Goal: Transaction & Acquisition: Obtain resource

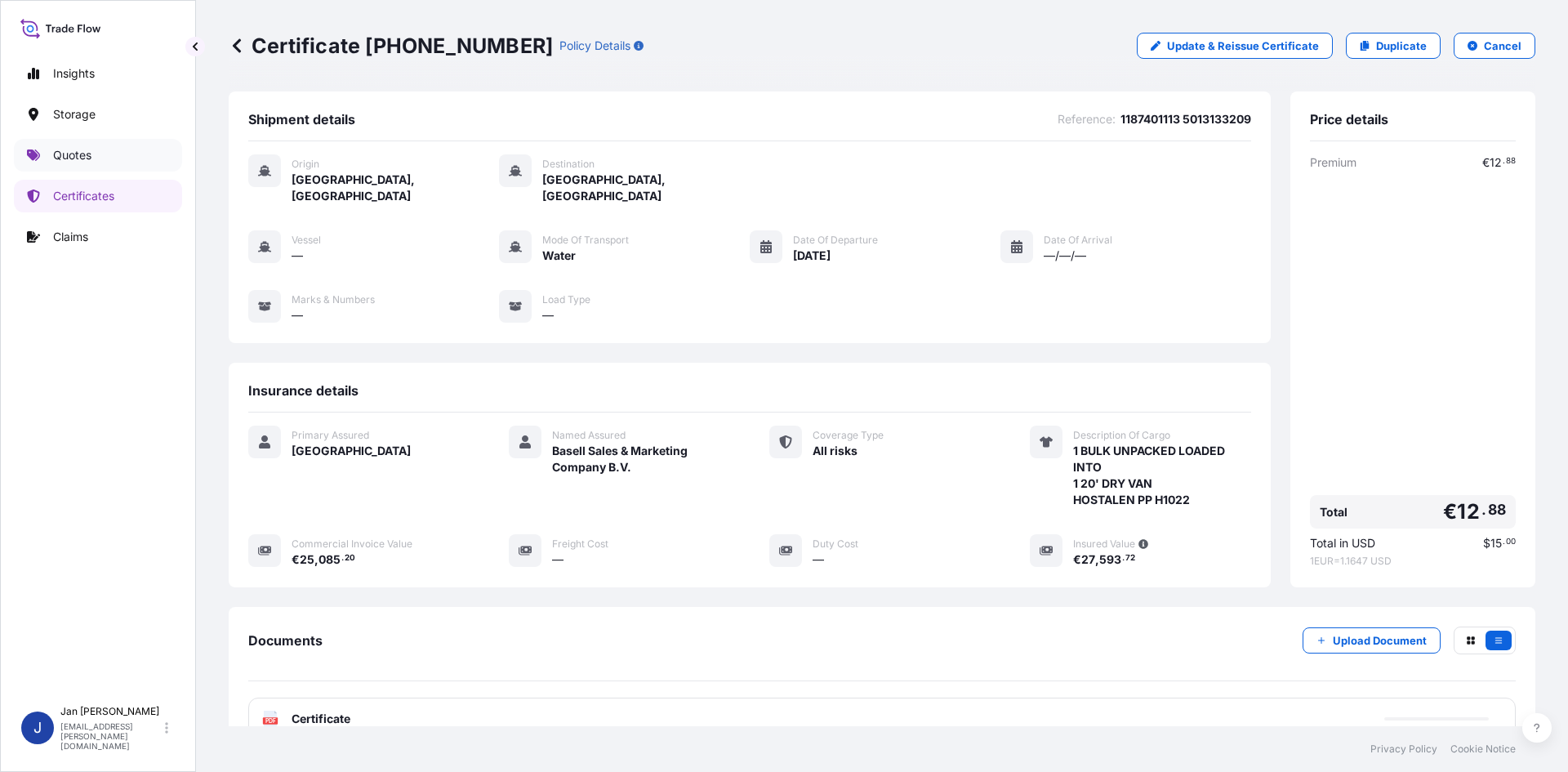
click at [121, 166] on link "Quotes" at bounding box center [98, 155] width 169 height 33
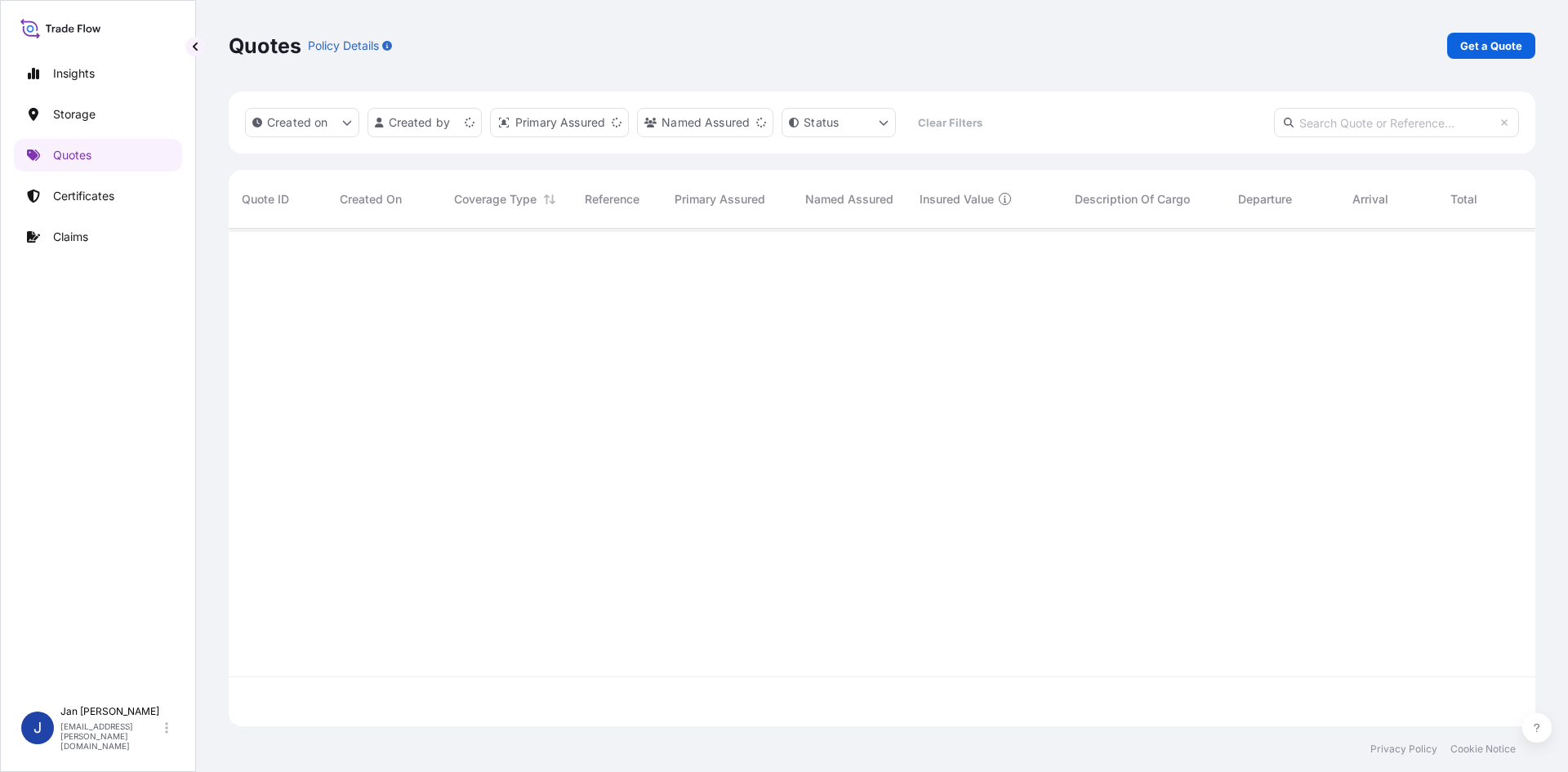
scroll to position [494, 1295]
click at [1510, 49] on p "Get a Quote" at bounding box center [1492, 46] width 62 height 16
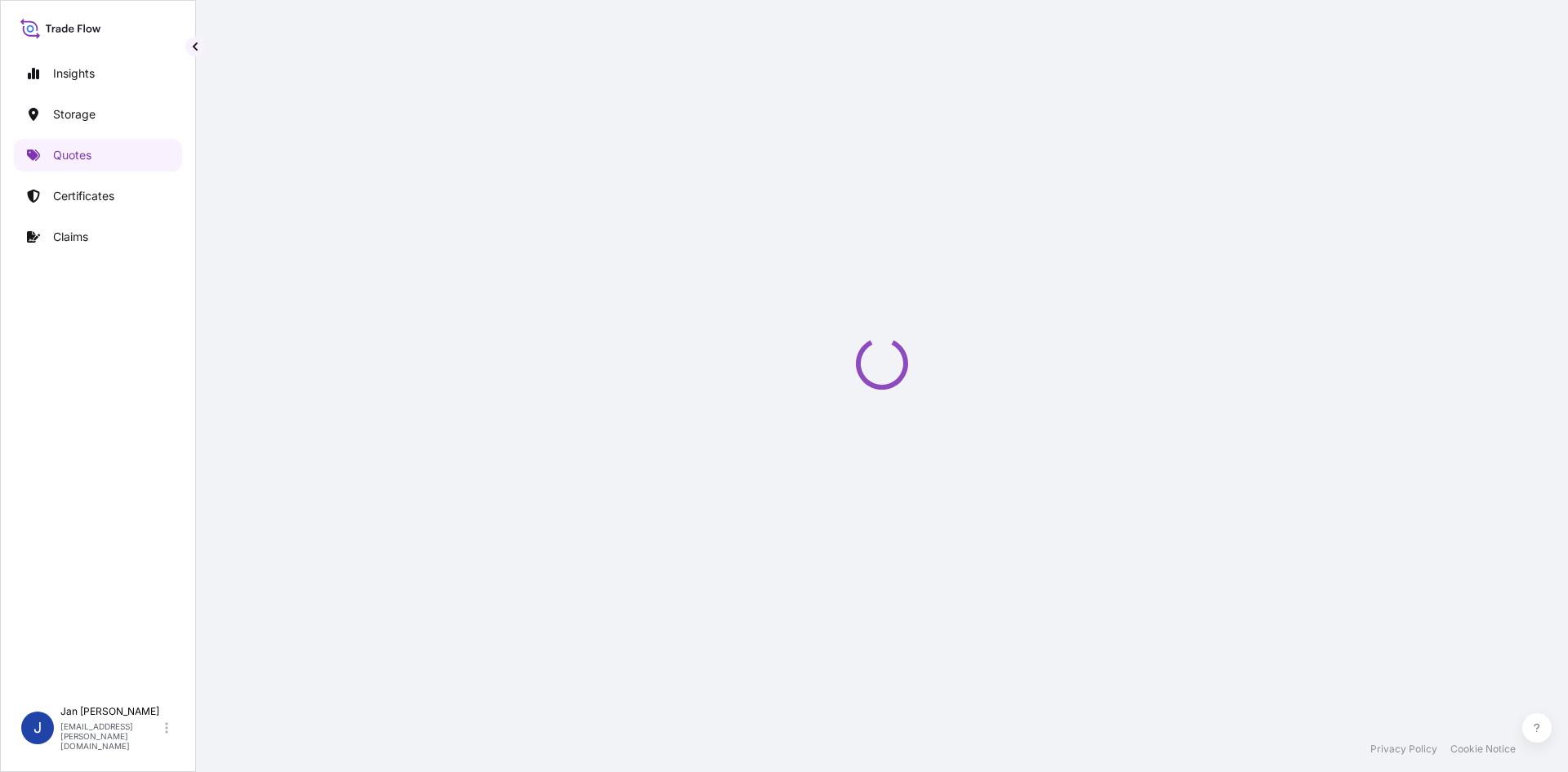
select select "Water"
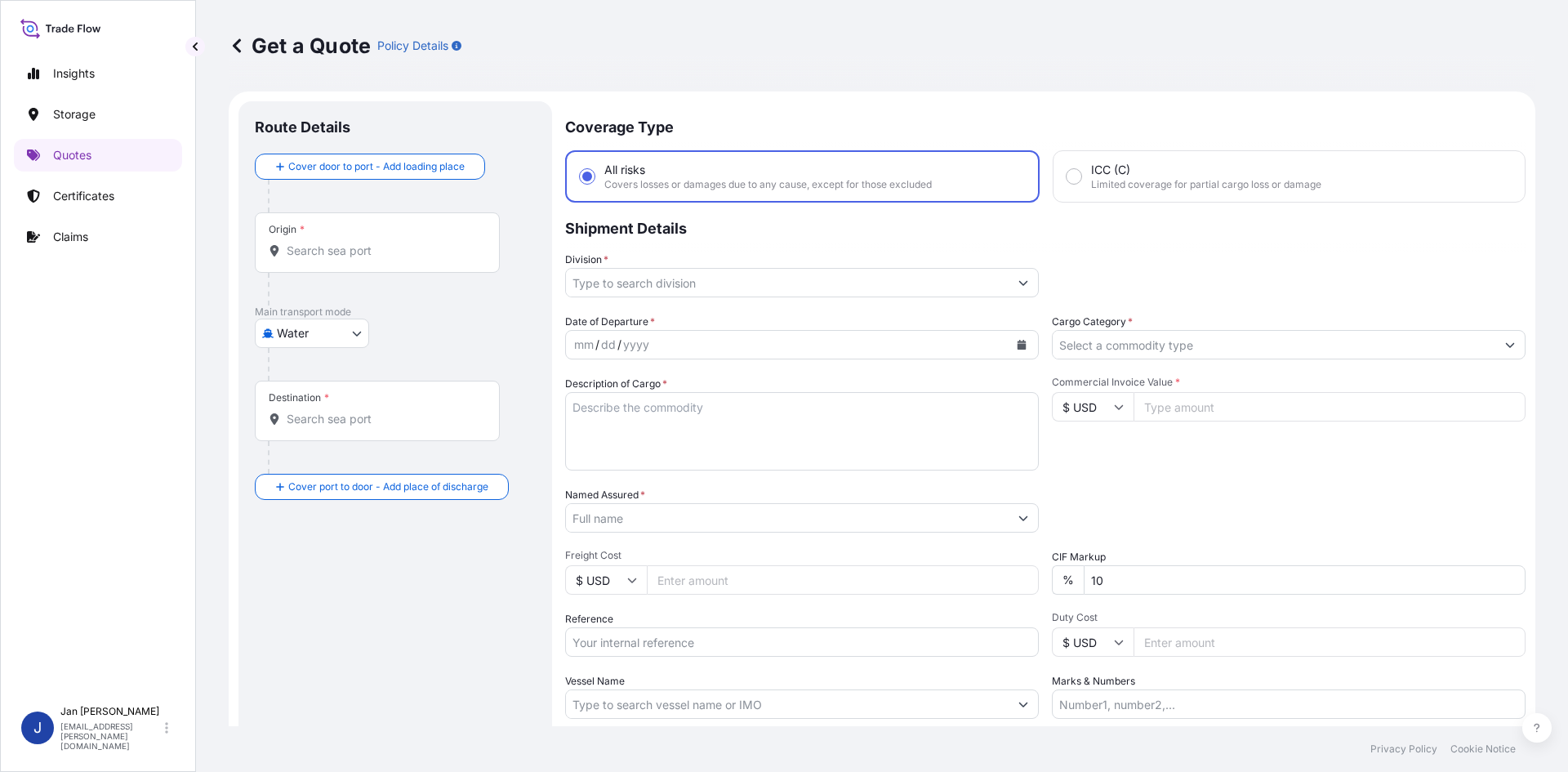
scroll to position [26, 0]
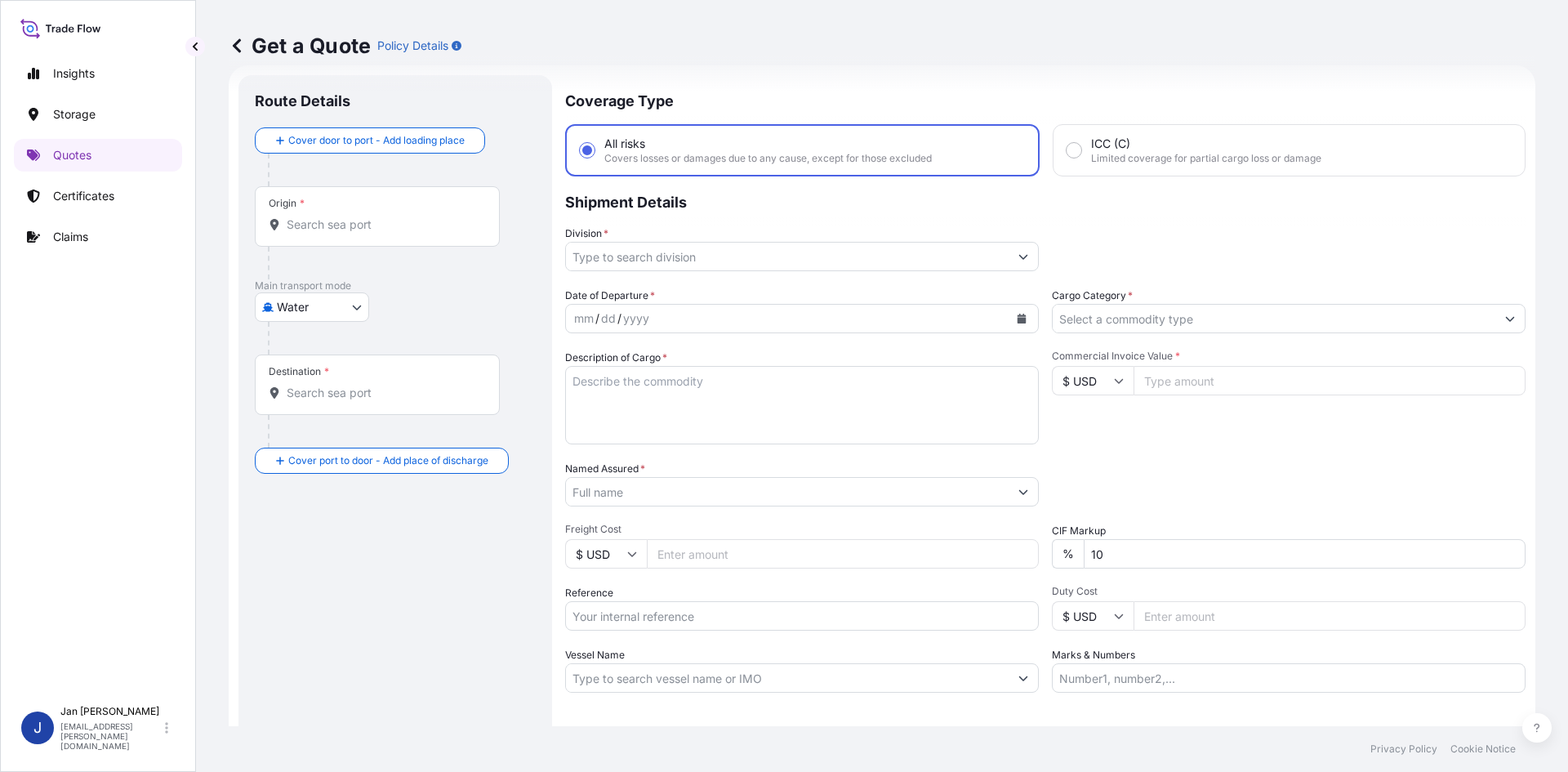
click at [672, 619] on input "Reference" at bounding box center [803, 615] width 474 height 29
paste input "1187417283"
type input "1187417283"
click at [1023, 315] on button "Calendar" at bounding box center [1022, 318] width 26 height 26
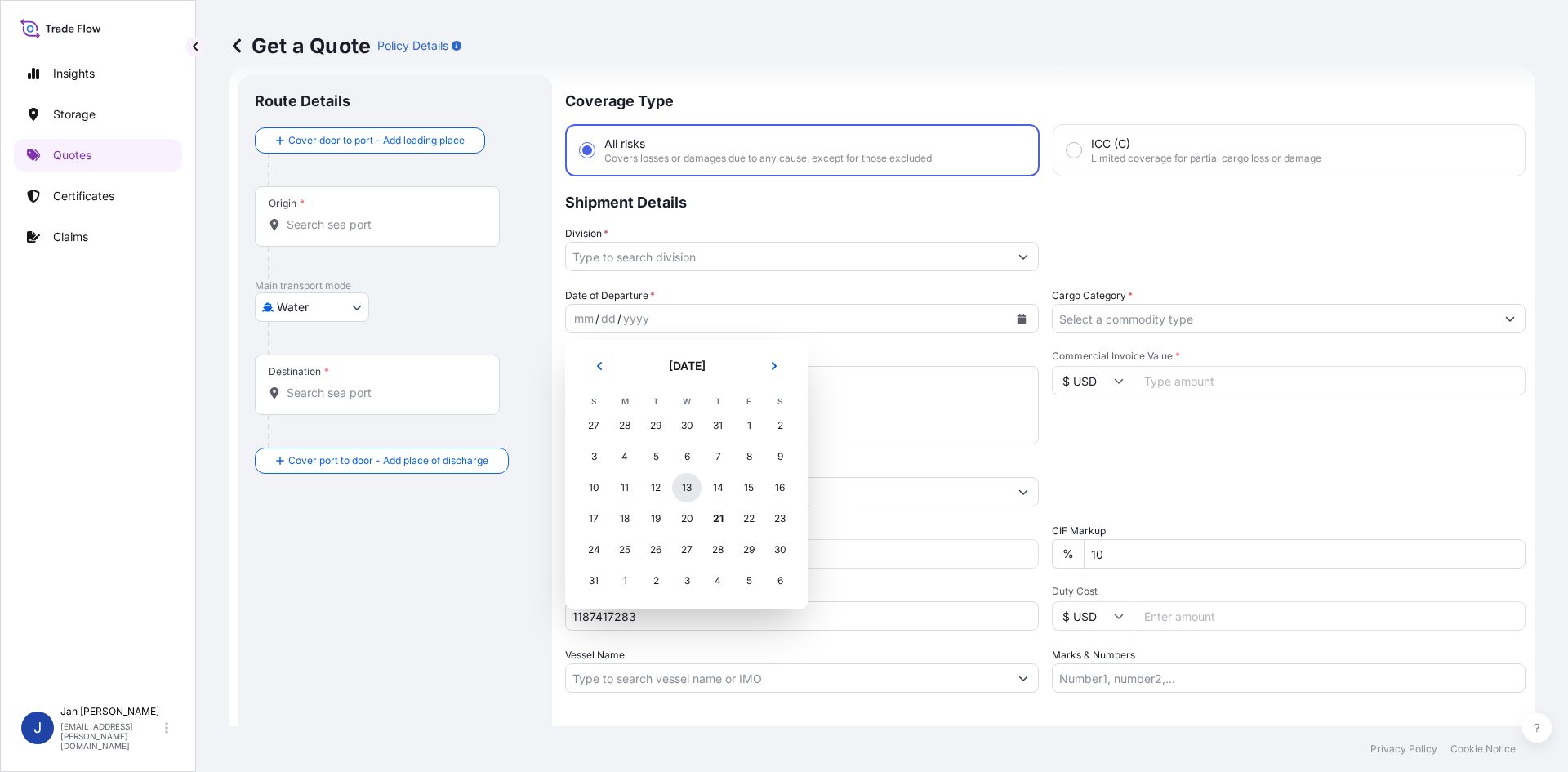
click at [678, 485] on div "13" at bounding box center [686, 487] width 30 height 29
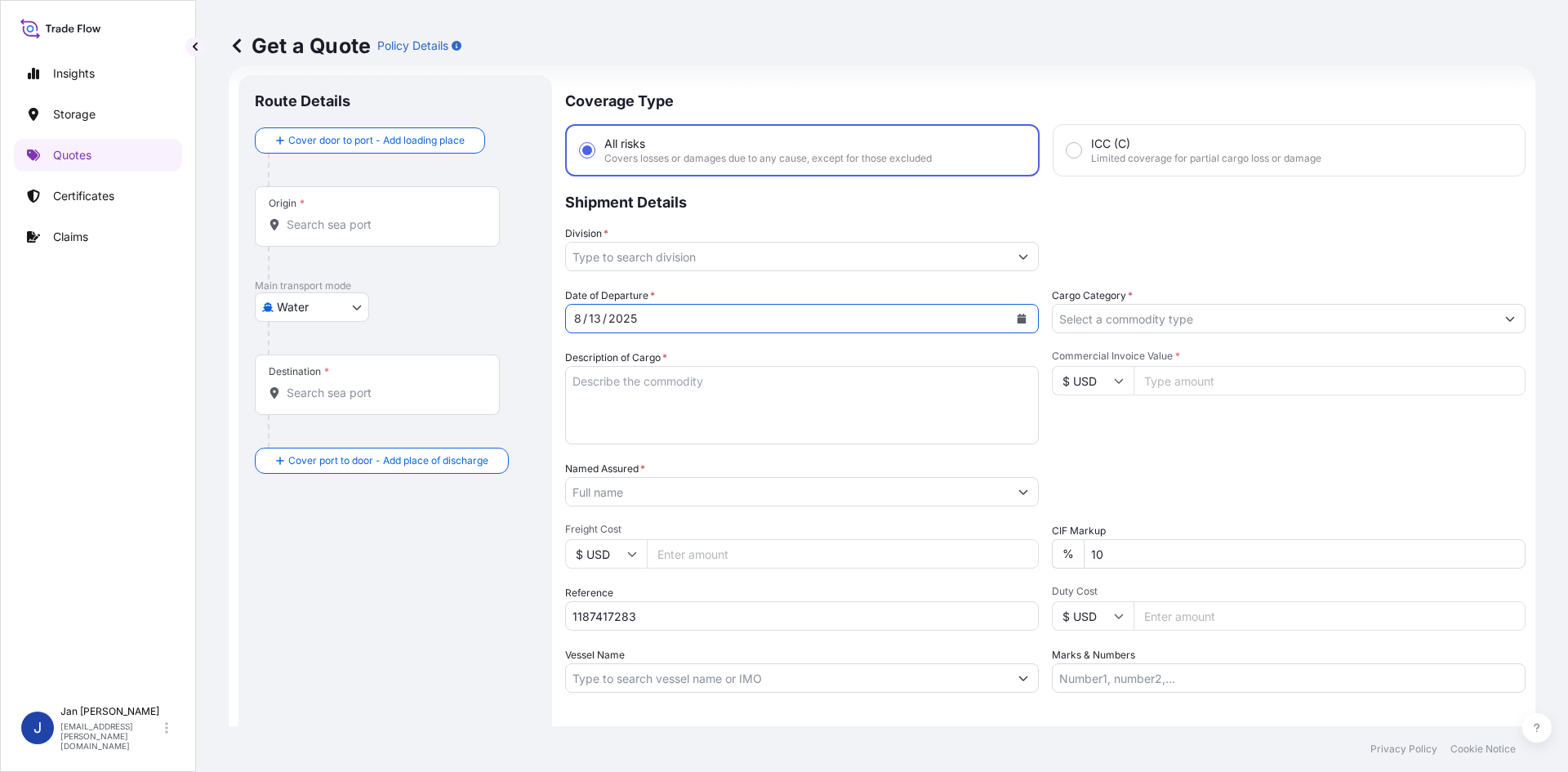
click at [863, 261] on input "Division *" at bounding box center [787, 256] width 443 height 29
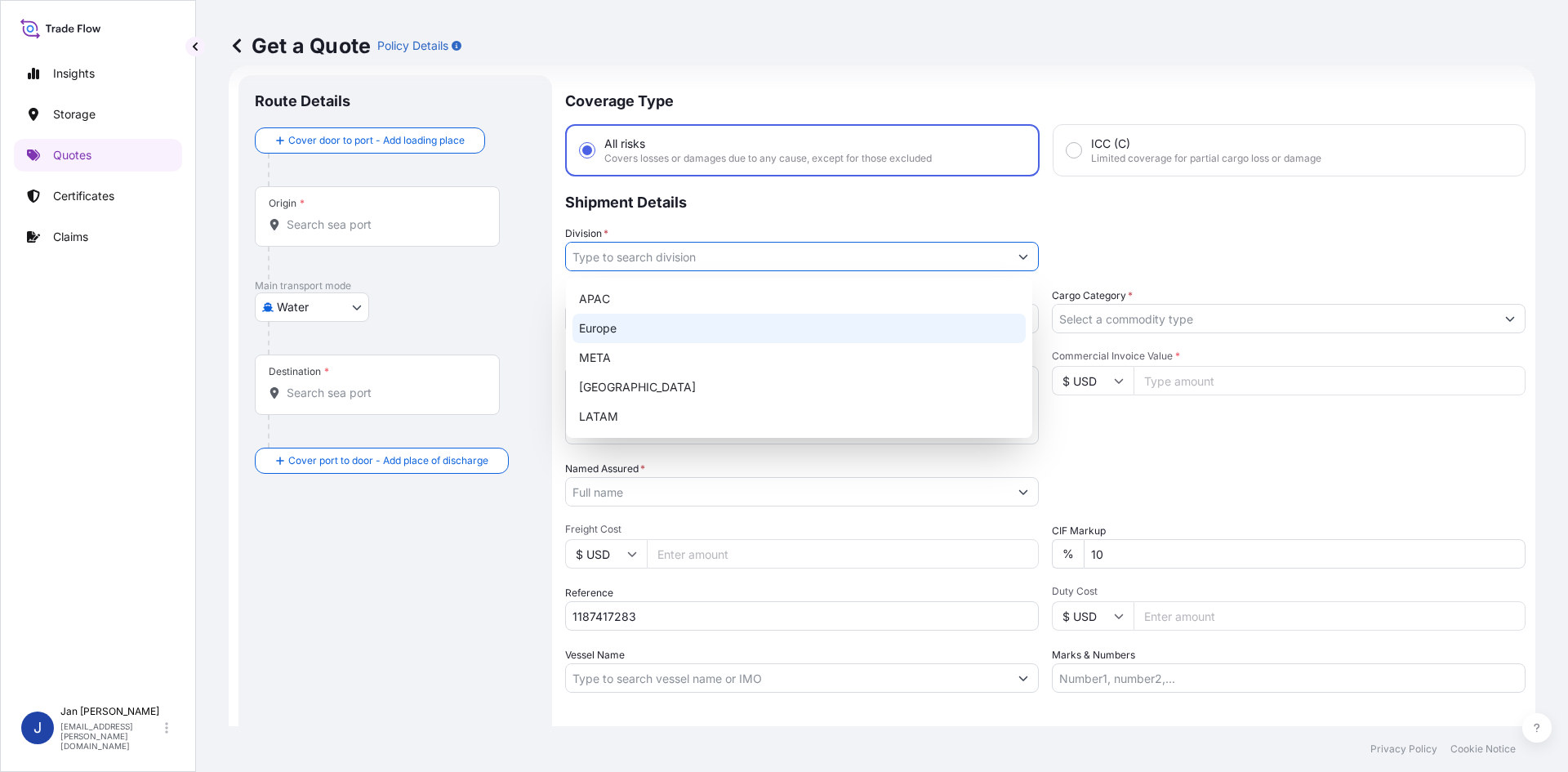
click at [794, 323] on div "Europe" at bounding box center [799, 328] width 454 height 29
type input "Europe"
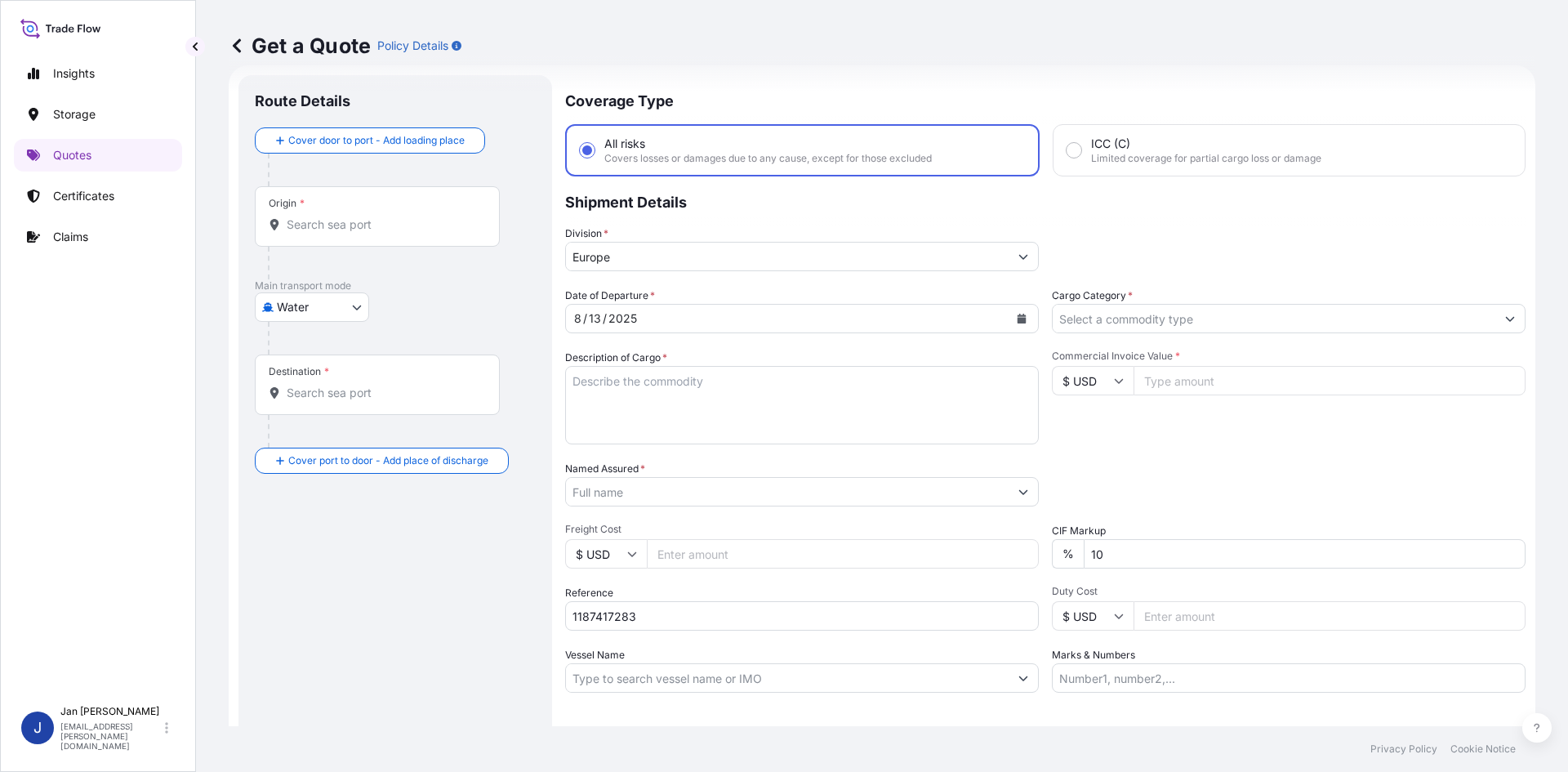
click at [1128, 297] on span "*" at bounding box center [1130, 295] width 5 height 13
click at [1125, 303] on input "Cargo Category *" at bounding box center [1274, 318] width 443 height 29
click at [1120, 312] on input "Cargo Category *" at bounding box center [1274, 318] width 443 height 29
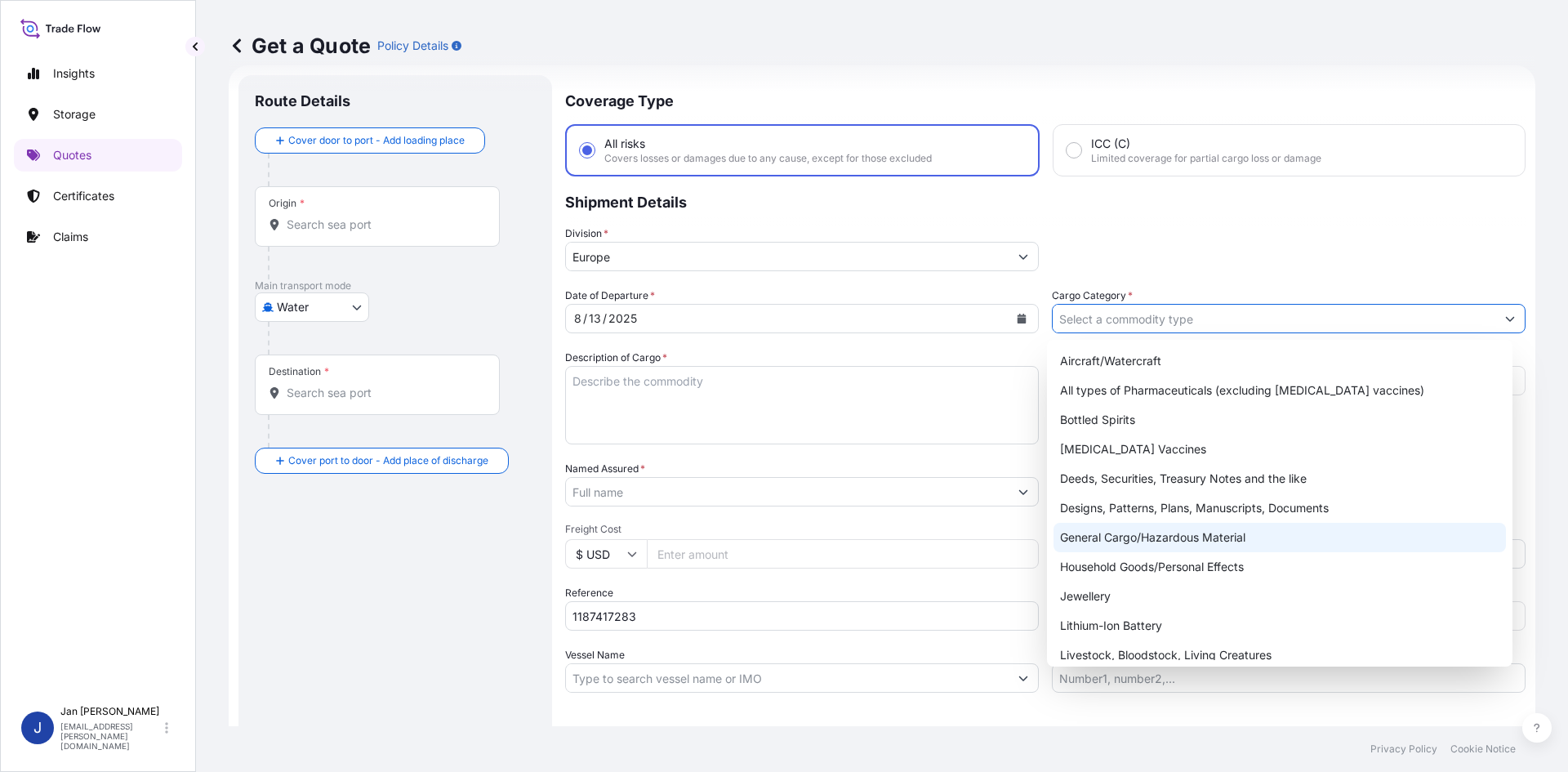
click at [1133, 539] on div "General Cargo/Hazardous Material" at bounding box center [1281, 537] width 454 height 29
type input "General Cargo/Hazardous Material"
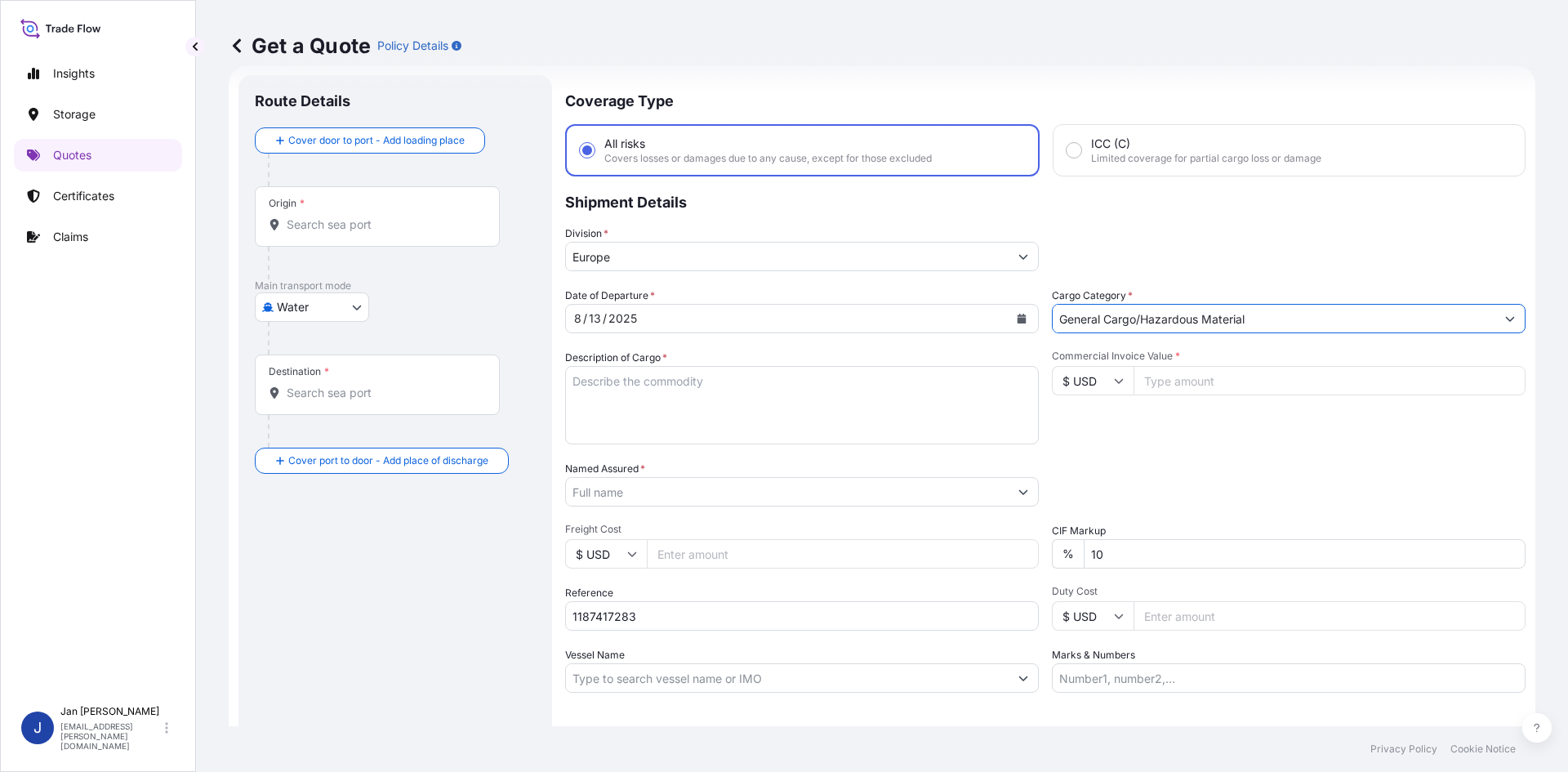
click at [1131, 460] on div "Packing Category Type to search a container mode Please select a primary mode o…" at bounding box center [1289, 483] width 474 height 46
drag, startPoint x: 686, startPoint y: 599, endPoint x: 687, endPoint y: 608, distance: 9.1
click at [686, 599] on div "Reference 1187417283" at bounding box center [803, 608] width 474 height 46
click at [687, 608] on input "1187417283" at bounding box center [803, 615] width 474 height 29
paste input "5013171223"
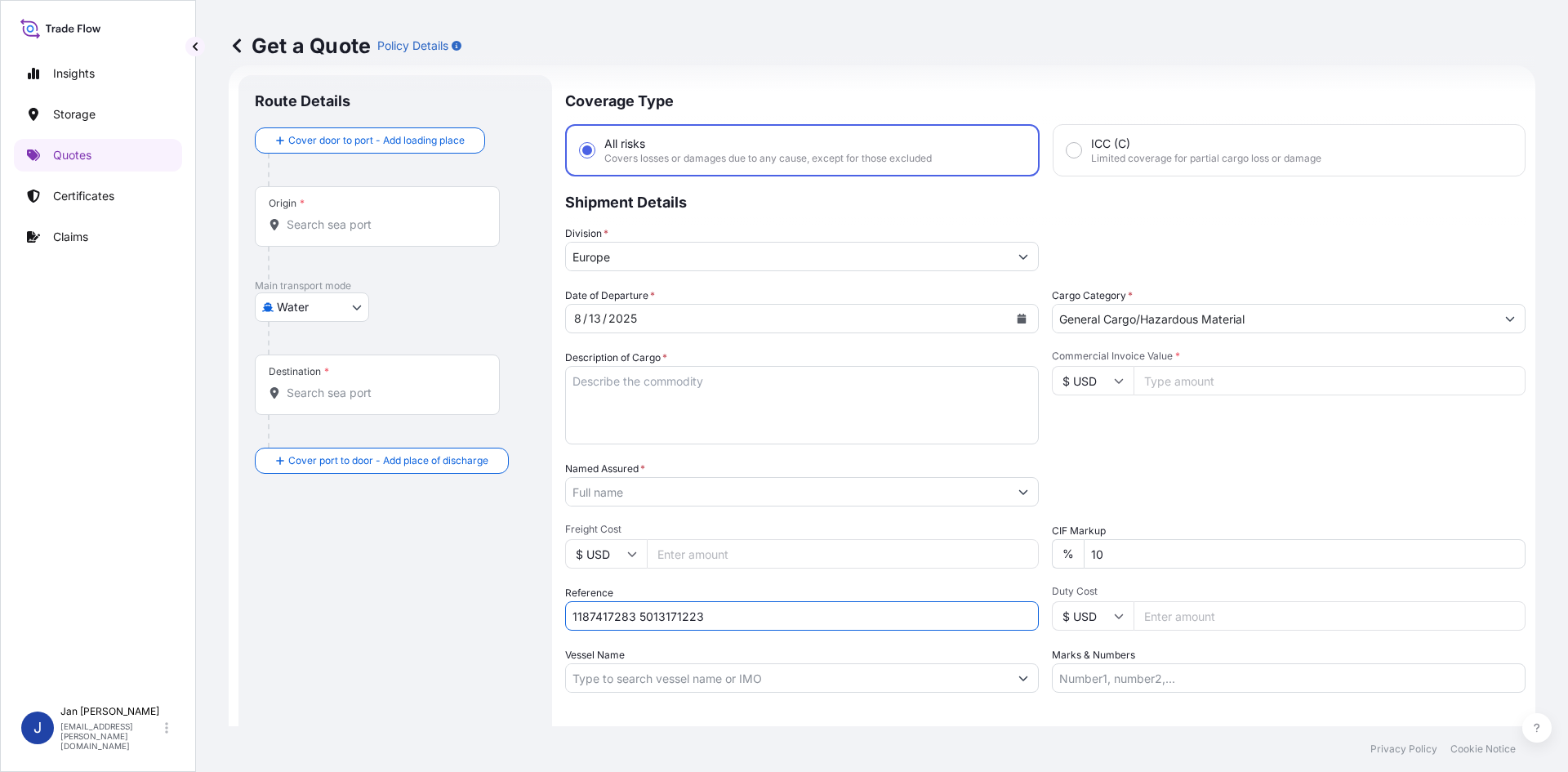
click at [749, 619] on input "1187417283 5013171223" at bounding box center [803, 615] width 474 height 29
paste input "5013172864"
type input "1187417283 5013171223 5013172864"
click at [703, 499] on input "Named Assured *" at bounding box center [787, 491] width 443 height 29
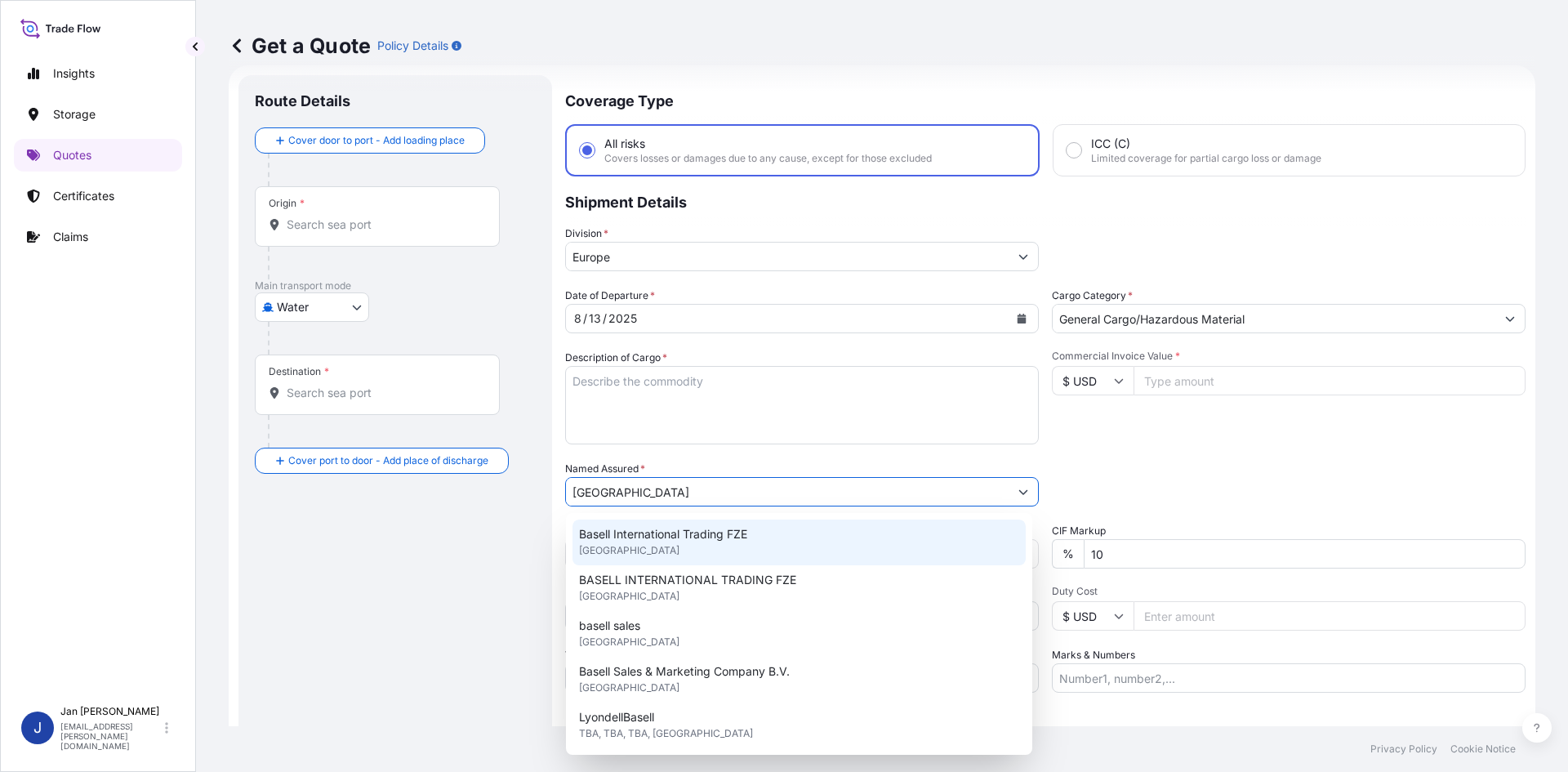
click at [799, 546] on div "Basell International Trading FZE [GEOGRAPHIC_DATA]" at bounding box center [799, 542] width 454 height 46
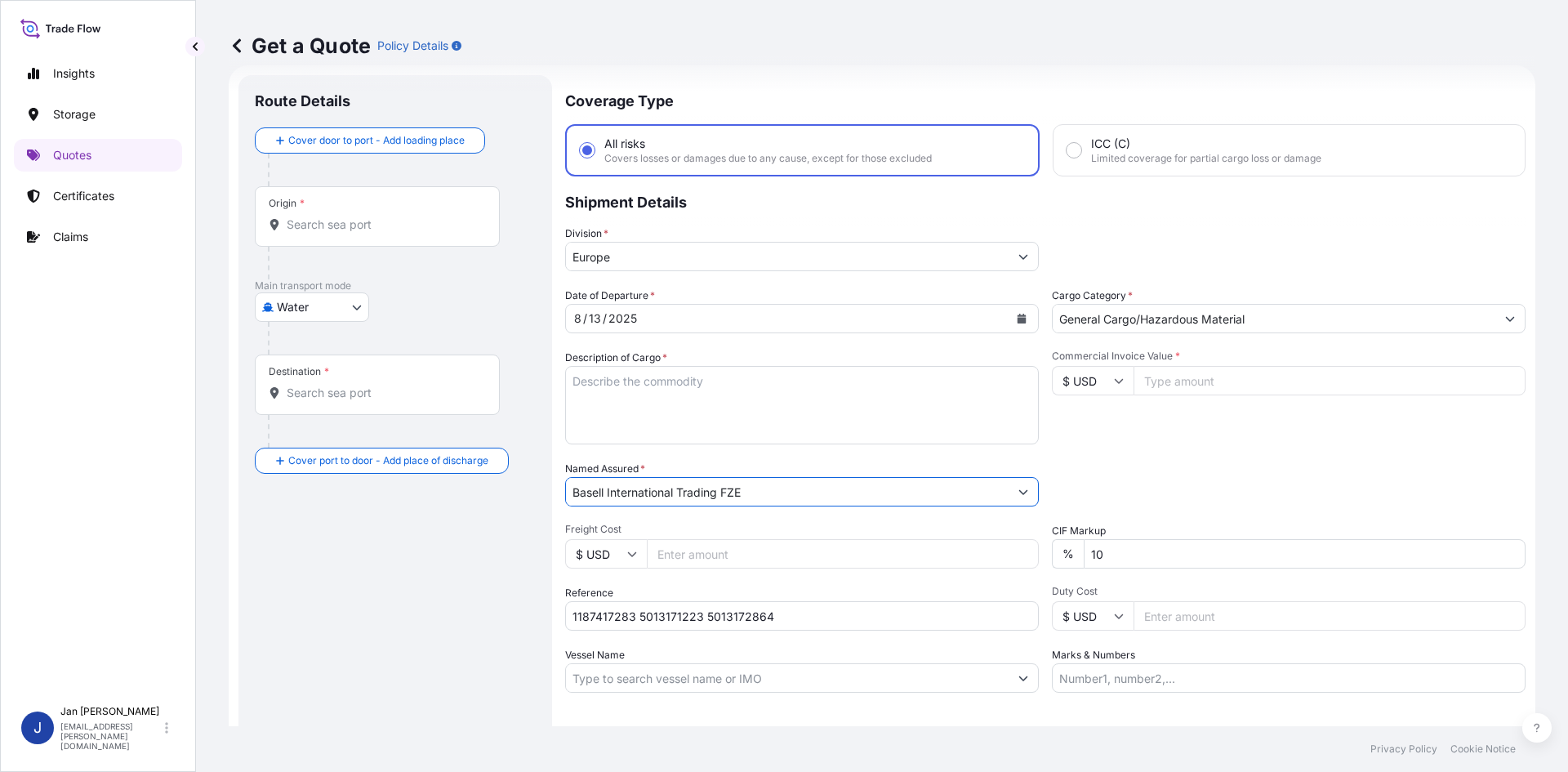
type input "Basell International Trading FZE"
click at [1131, 454] on div "Date of Departure * [DATE] Cargo Category * General Cargo/Hazardous Material De…" at bounding box center [1045, 490] width 960 height 405
drag, startPoint x: 649, startPoint y: 478, endPoint x: 644, endPoint y: 424, distance: 54.2
click at [647, 474] on div "Named Assured * Basell International Trading FZE" at bounding box center [803, 483] width 474 height 46
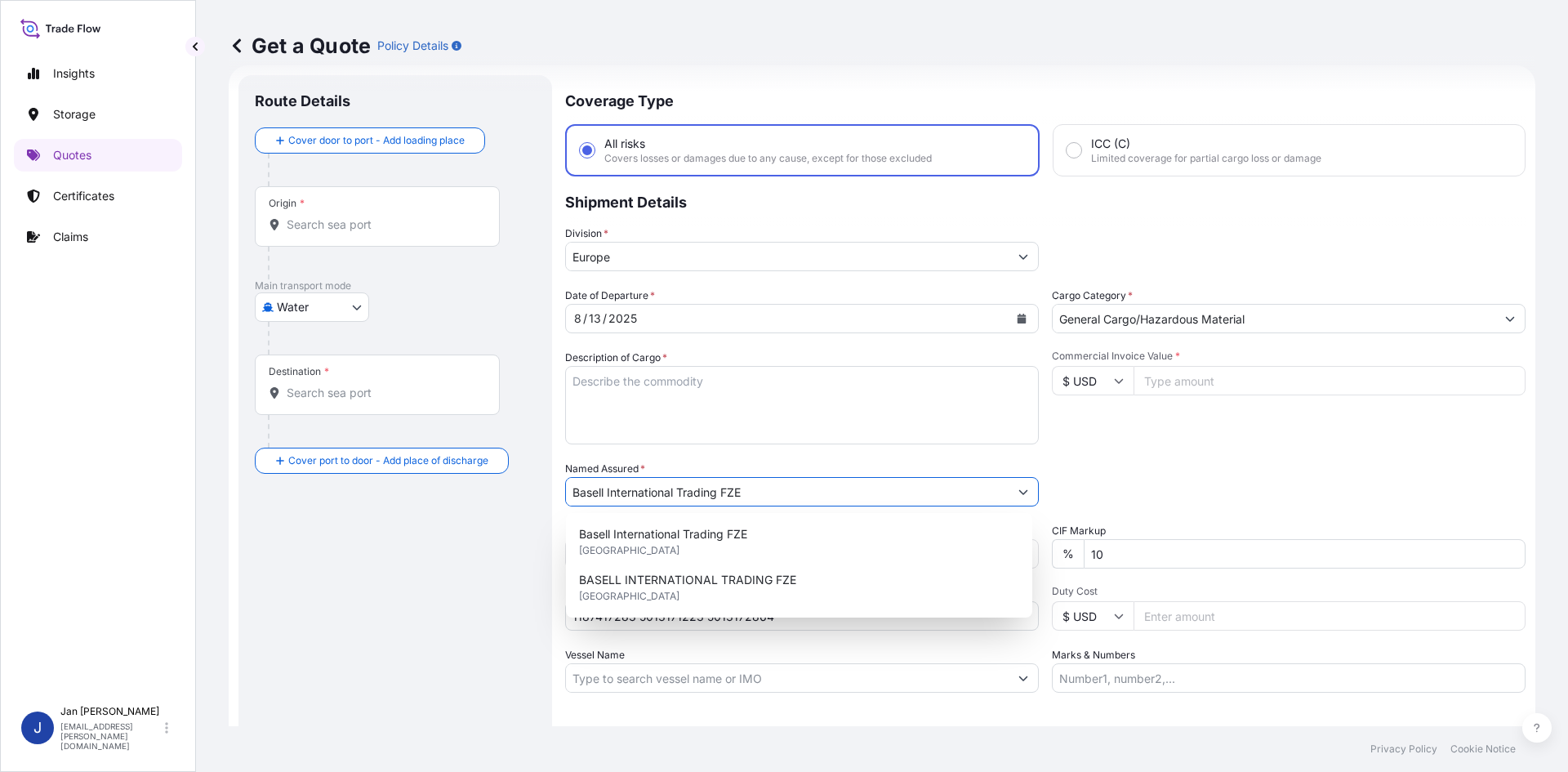
click at [642, 416] on textarea "Description of Cargo *" at bounding box center [803, 405] width 474 height 78
paste textarea "BAGS LOADED ONTO 72 PALLETS LOADED INTO 4 40' HIGH CUBE CONTAINER HOSTALEN ACP …"
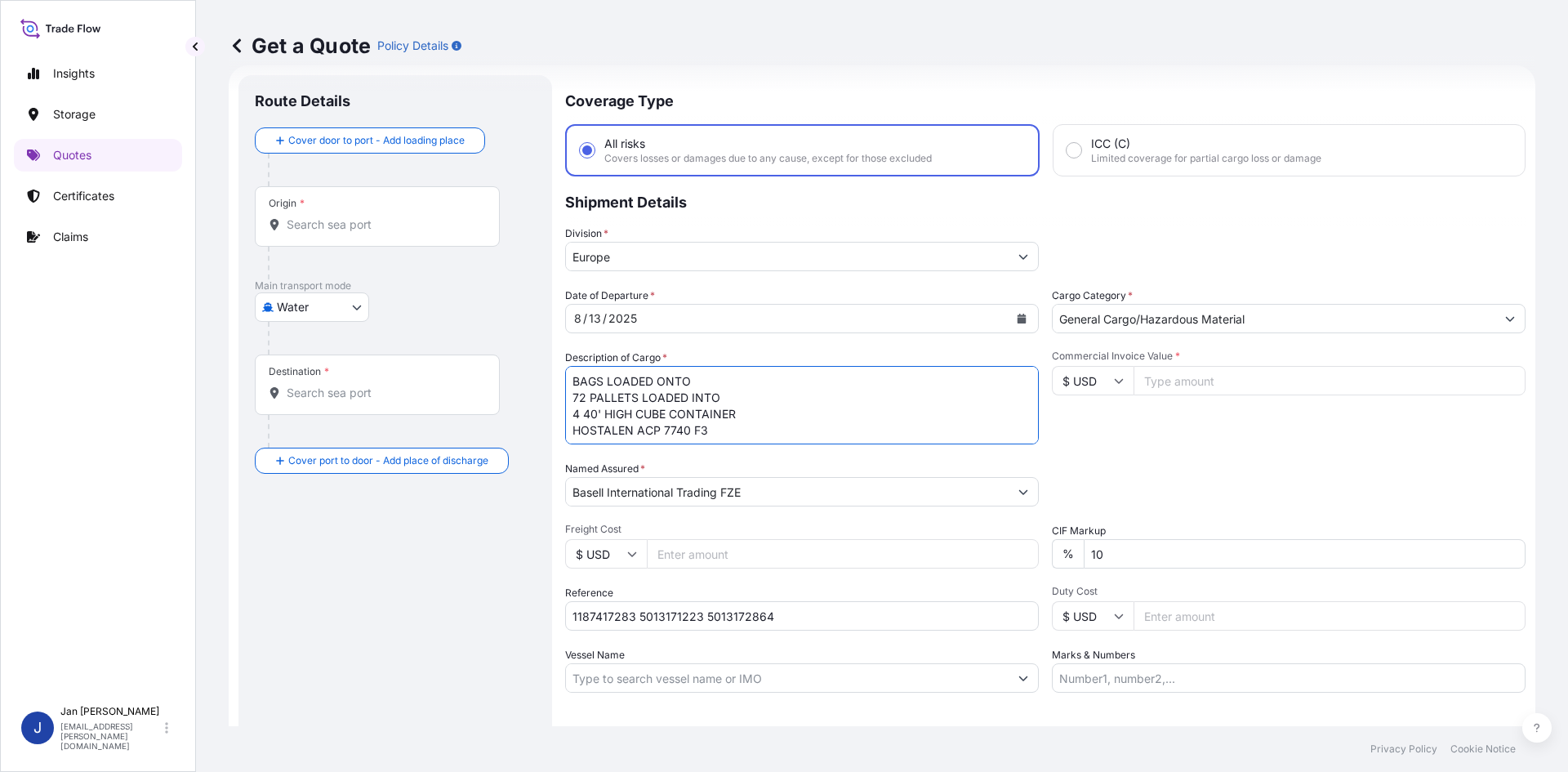
click at [572, 380] on textarea "BAGS LOADED ONTO 72 PALLETS LOADED INTO 4 40' HIGH CUBE CONTAINER HOSTALEN ACP …" at bounding box center [803, 405] width 474 height 78
type textarea "3960 BAGS LOADED ONTO 72 PALLETS LOADED INTO 4 40' HIGH CUBE CONTAINER HOSTALEN…"
click at [1265, 477] on div "Packing Category Type to search a container mode Please select a primary mode o…" at bounding box center [1289, 483] width 474 height 46
click at [1077, 674] on input "Marks & Numbers" at bounding box center [1289, 678] width 474 height 29
paste input "POLIFIL / [GEOGRAPHIC_DATA]"
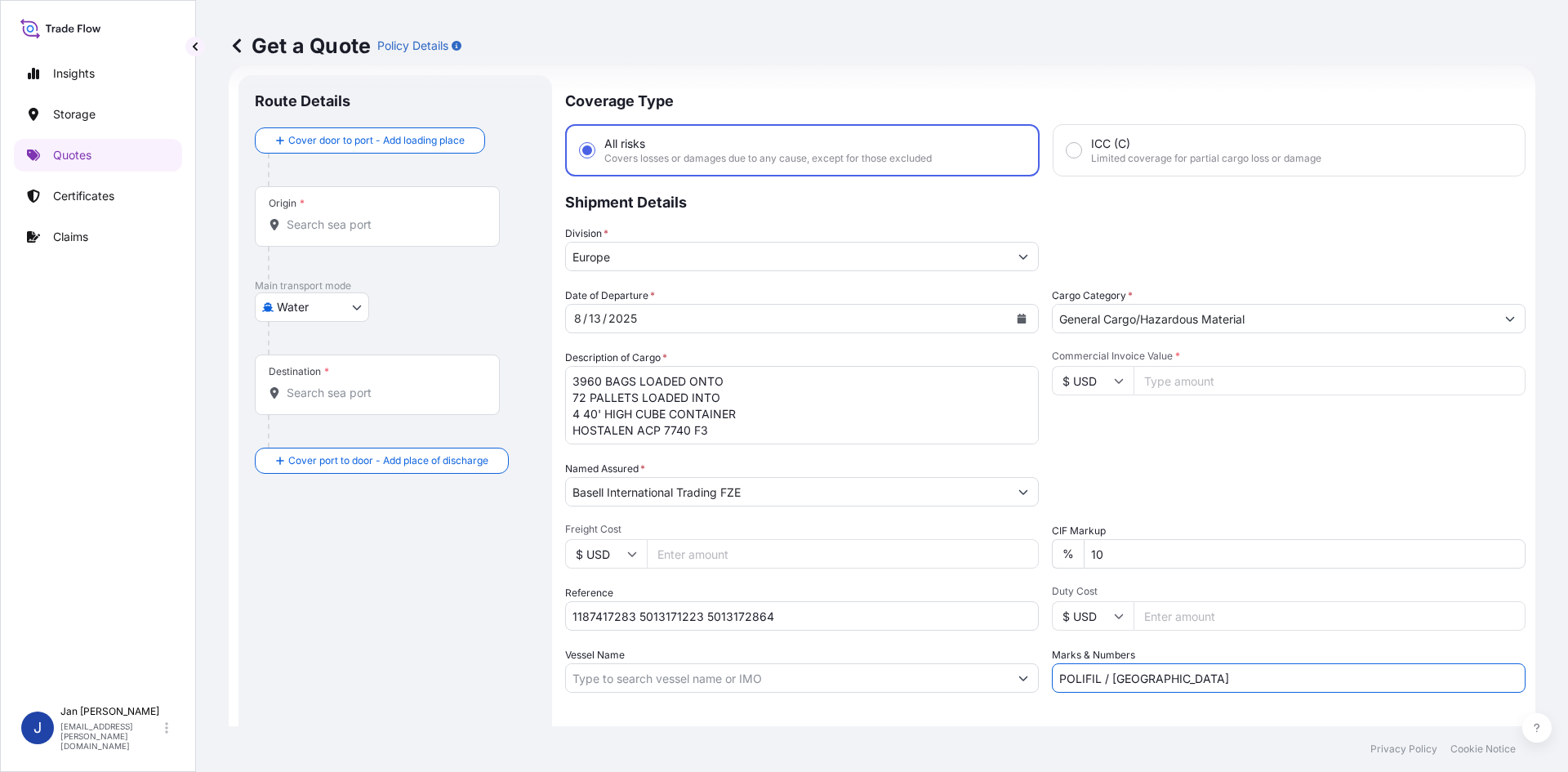
type input "POLIFIL / [GEOGRAPHIC_DATA]"
click at [1067, 708] on div "Letter of Credit This shipment has a letter of credit Letter of credit * Letter…" at bounding box center [1045, 737] width 960 height 63
click at [329, 210] on div "Origin *" at bounding box center [377, 217] width 245 height 61
click at [329, 217] on input "Origin *" at bounding box center [383, 224] width 193 height 16
paste input "[GEOGRAPHIC_DATA]"
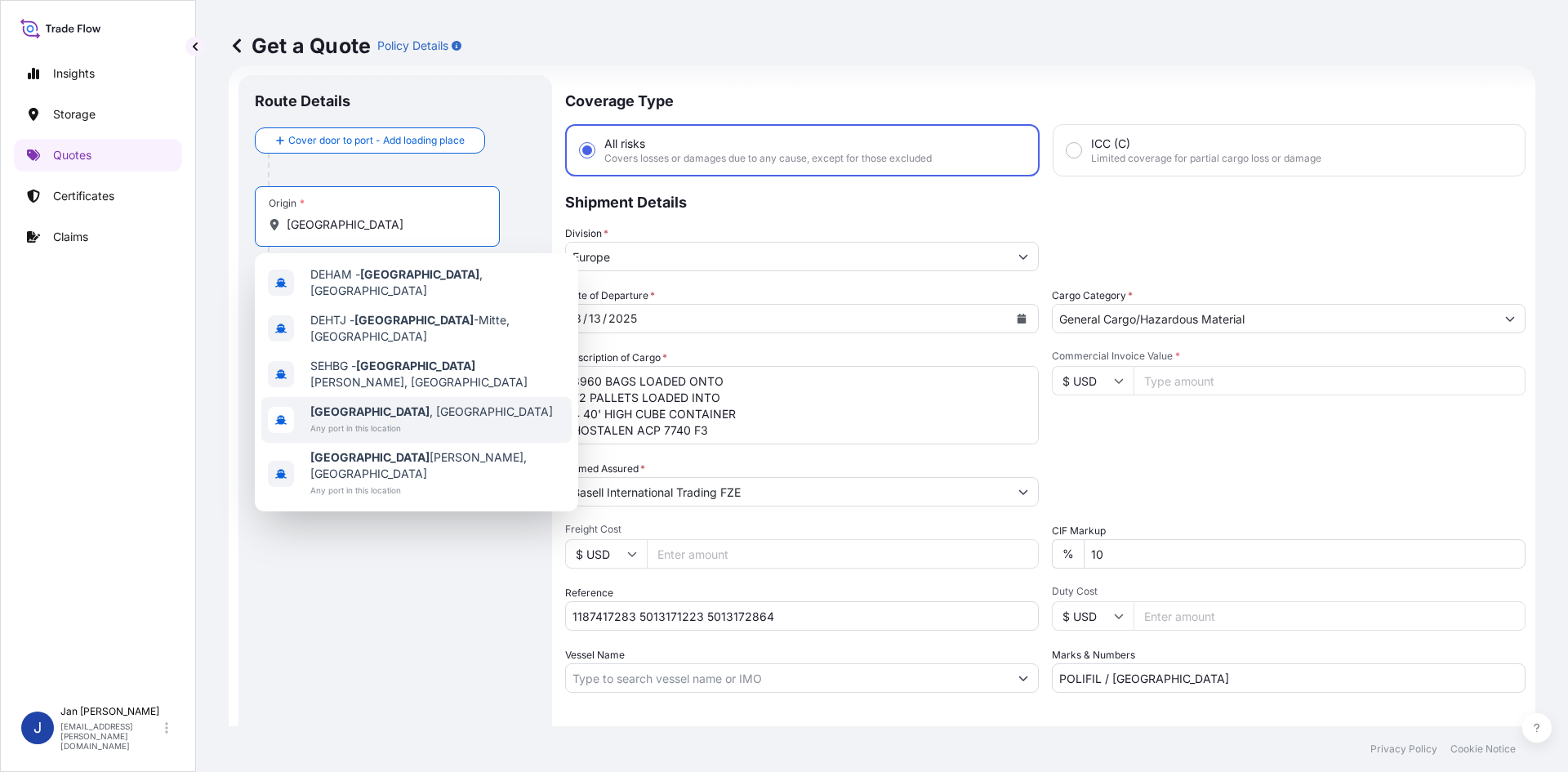
click at [374, 404] on span "[GEOGRAPHIC_DATA] , [GEOGRAPHIC_DATA]" at bounding box center [432, 411] width 243 height 16
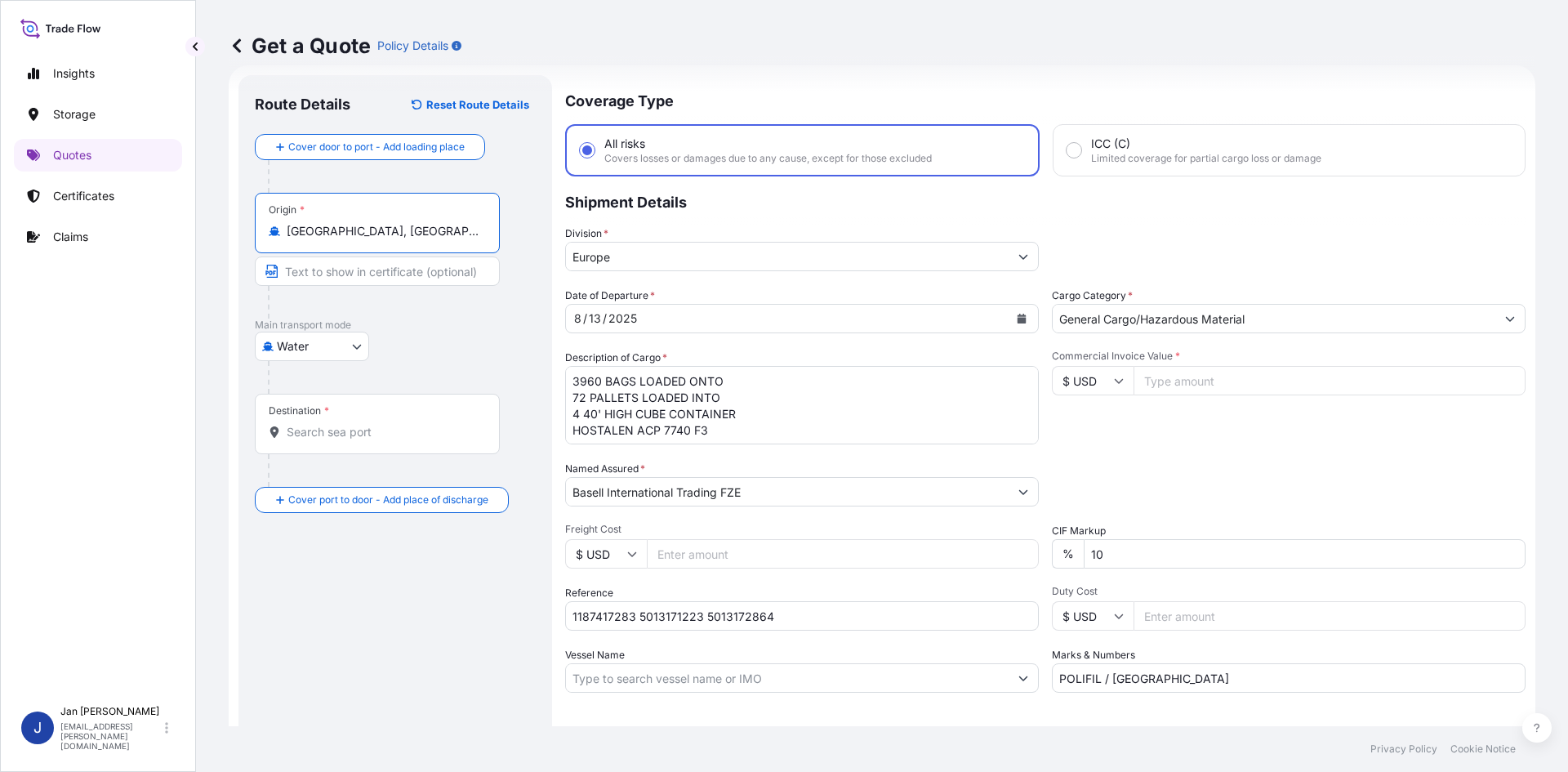
type input "[GEOGRAPHIC_DATA], [GEOGRAPHIC_DATA]"
click at [472, 342] on div "Water Air Water Inland" at bounding box center [395, 346] width 281 height 29
click at [327, 432] on input "Destination *" at bounding box center [383, 432] width 193 height 16
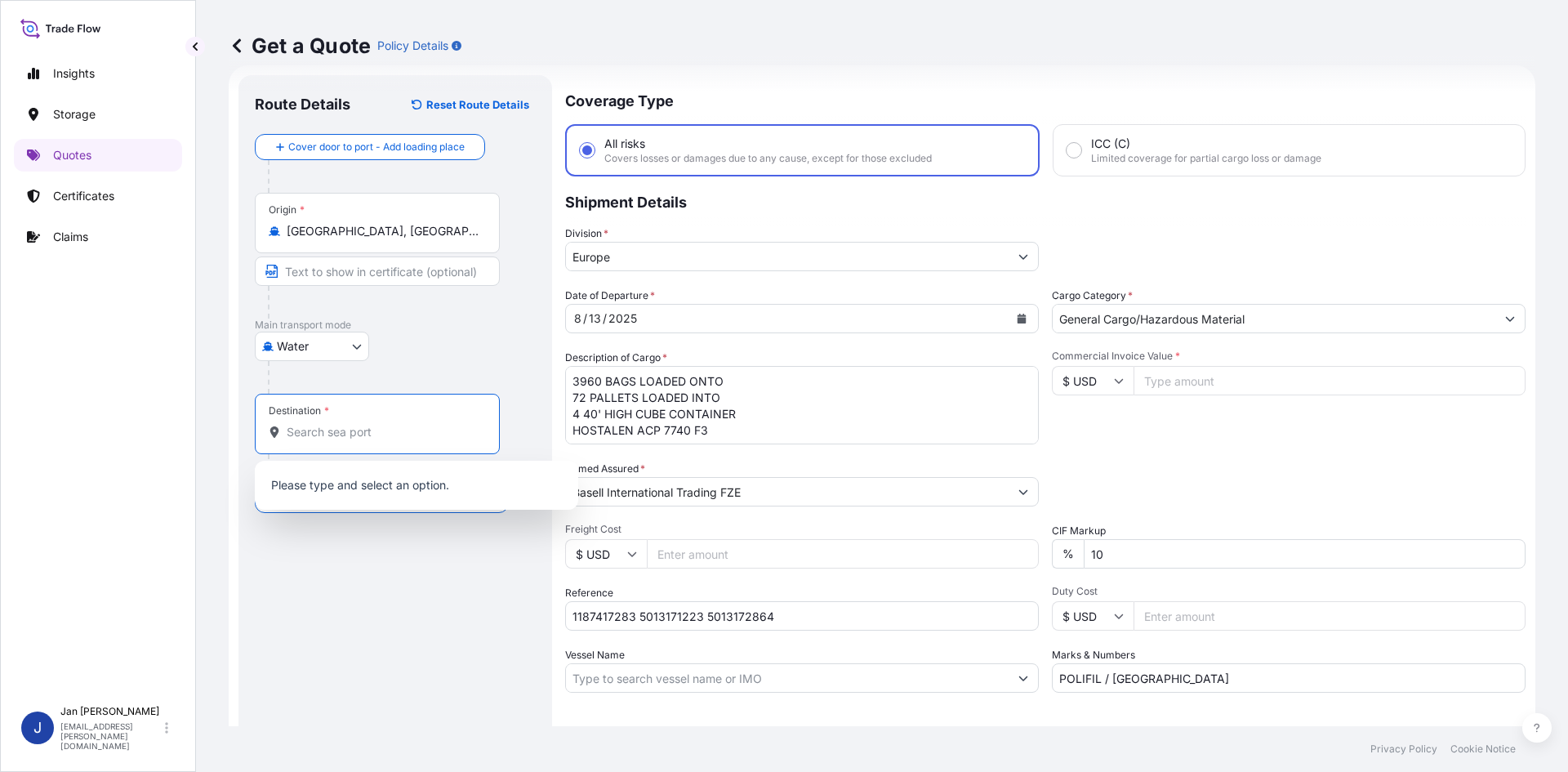
paste input "GEBZE"
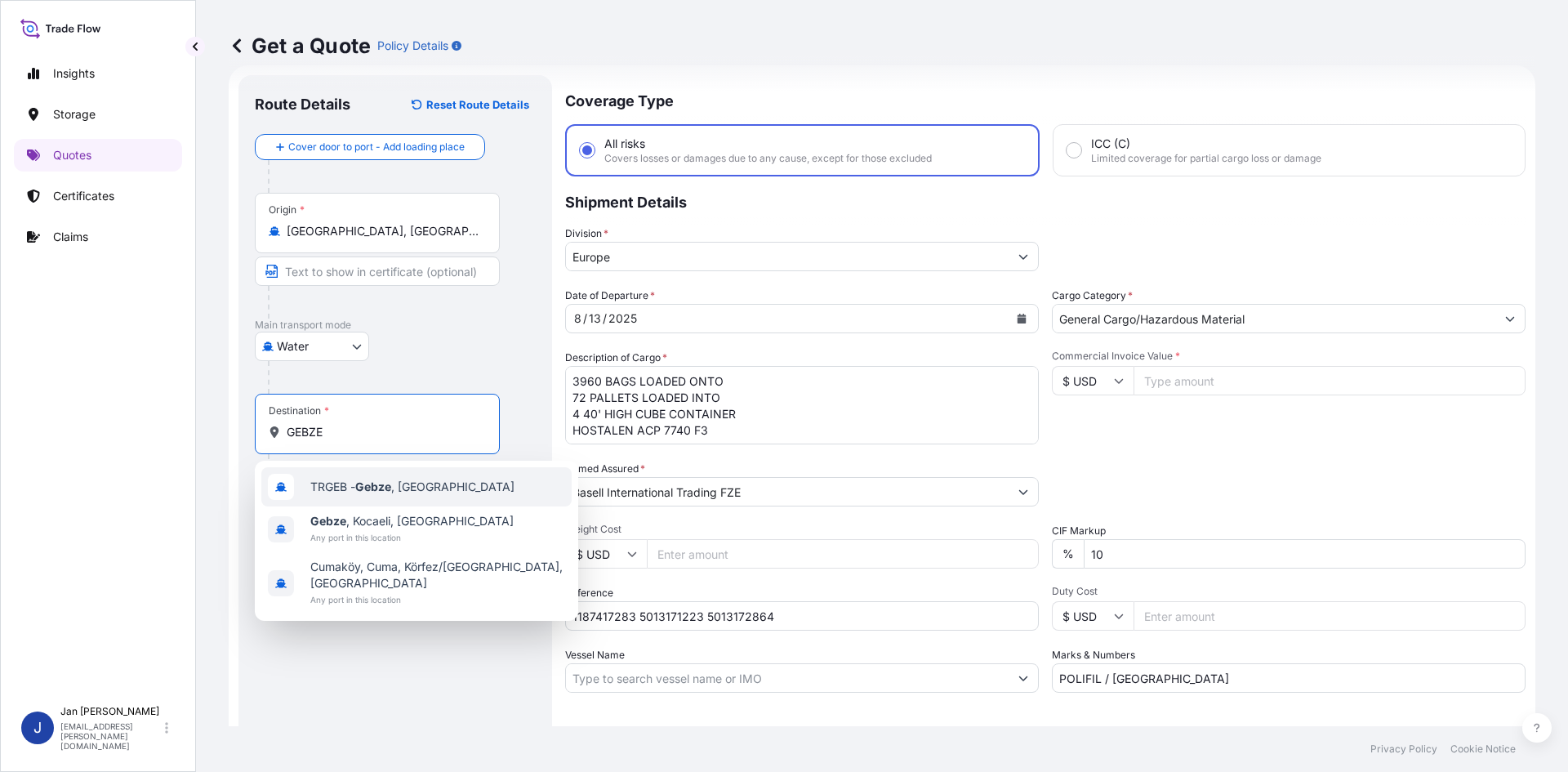
click at [355, 496] on div "TRGEB - Gebze , [GEOGRAPHIC_DATA]" at bounding box center [416, 486] width 310 height 40
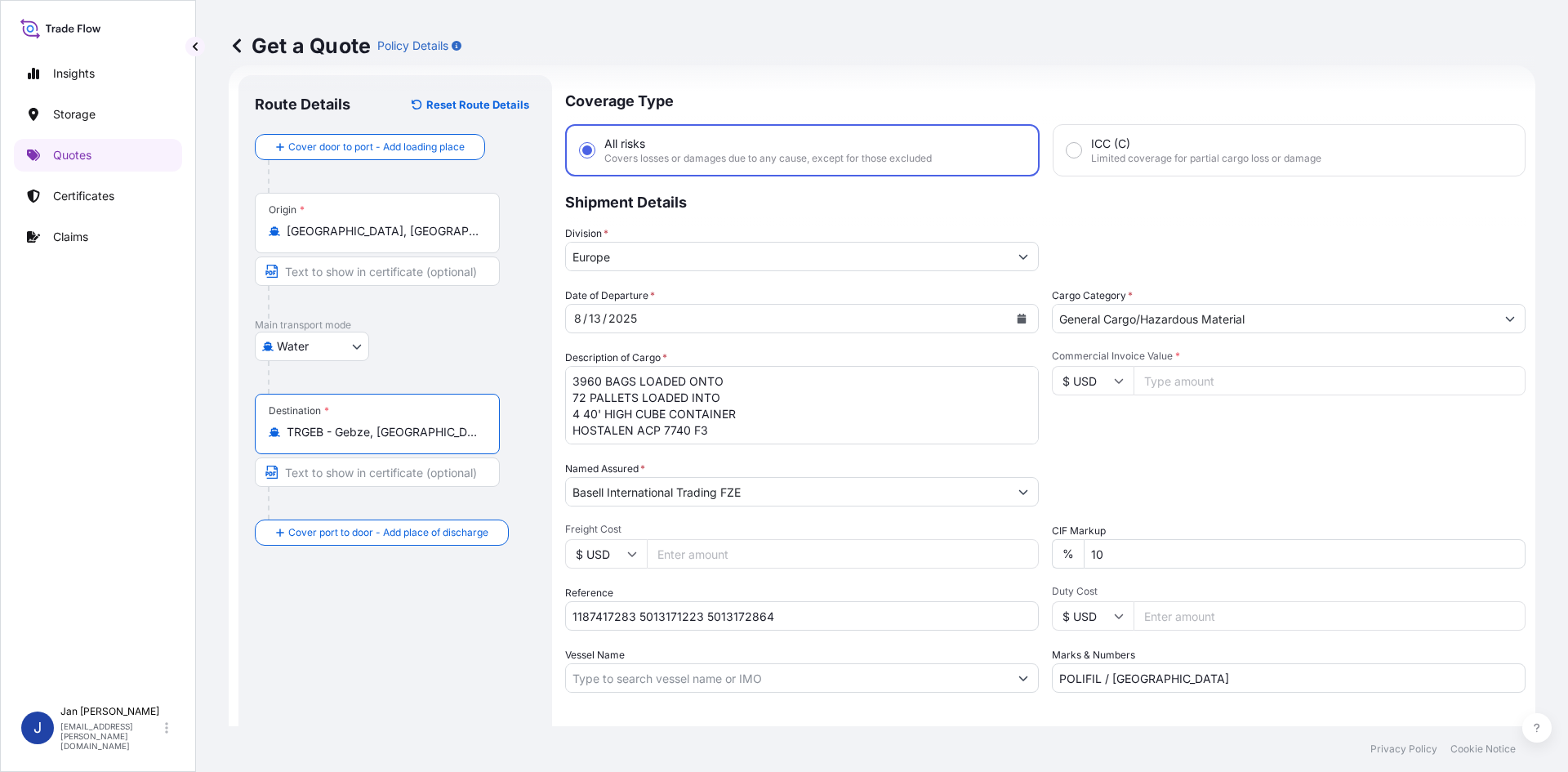
type input "TRGEB - Gebze, [GEOGRAPHIC_DATA]"
click at [449, 697] on div "Route Details Reset Route Details Cover door to port - Add loading place Place …" at bounding box center [395, 445] width 281 height 706
click at [1197, 398] on div "Commercial Invoice Value * $ USD" at bounding box center [1289, 397] width 474 height 94
click at [1197, 378] on input "Commercial Invoice Value *" at bounding box center [1329, 380] width 392 height 29
paste input "118889.16"
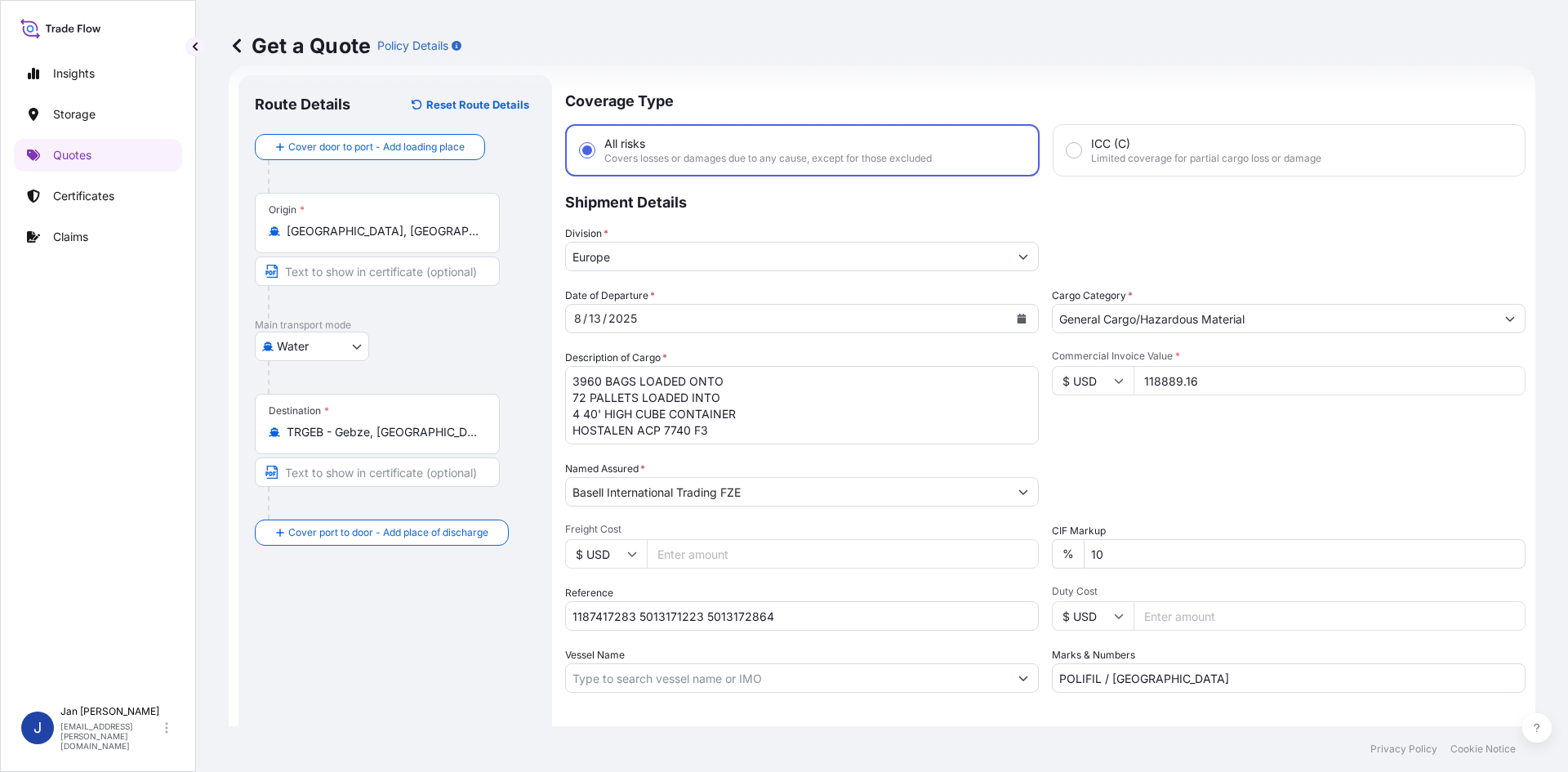
type input "118889.16"
click at [1105, 388] on input "$ USD" at bounding box center [1093, 380] width 82 height 29
click at [1087, 418] on div "€ EUR" at bounding box center [1087, 425] width 68 height 31
type input "€ EUR"
click at [1184, 423] on div "Commercial Invoice Value * € EUR 118889.16" at bounding box center [1289, 397] width 474 height 94
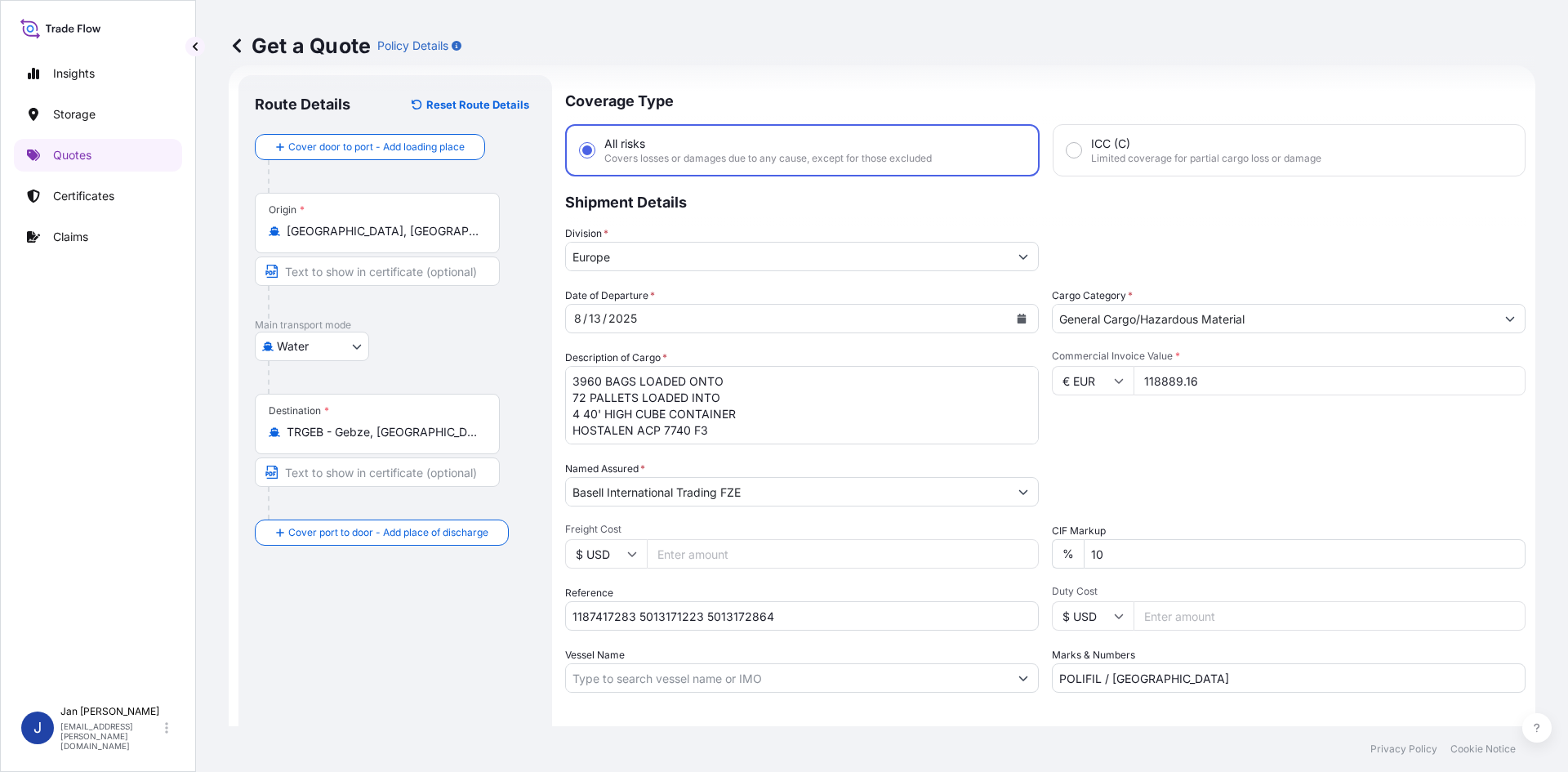
click at [1308, 423] on div "Commercial Invoice Value * € EUR 118889.16" at bounding box center [1289, 397] width 474 height 94
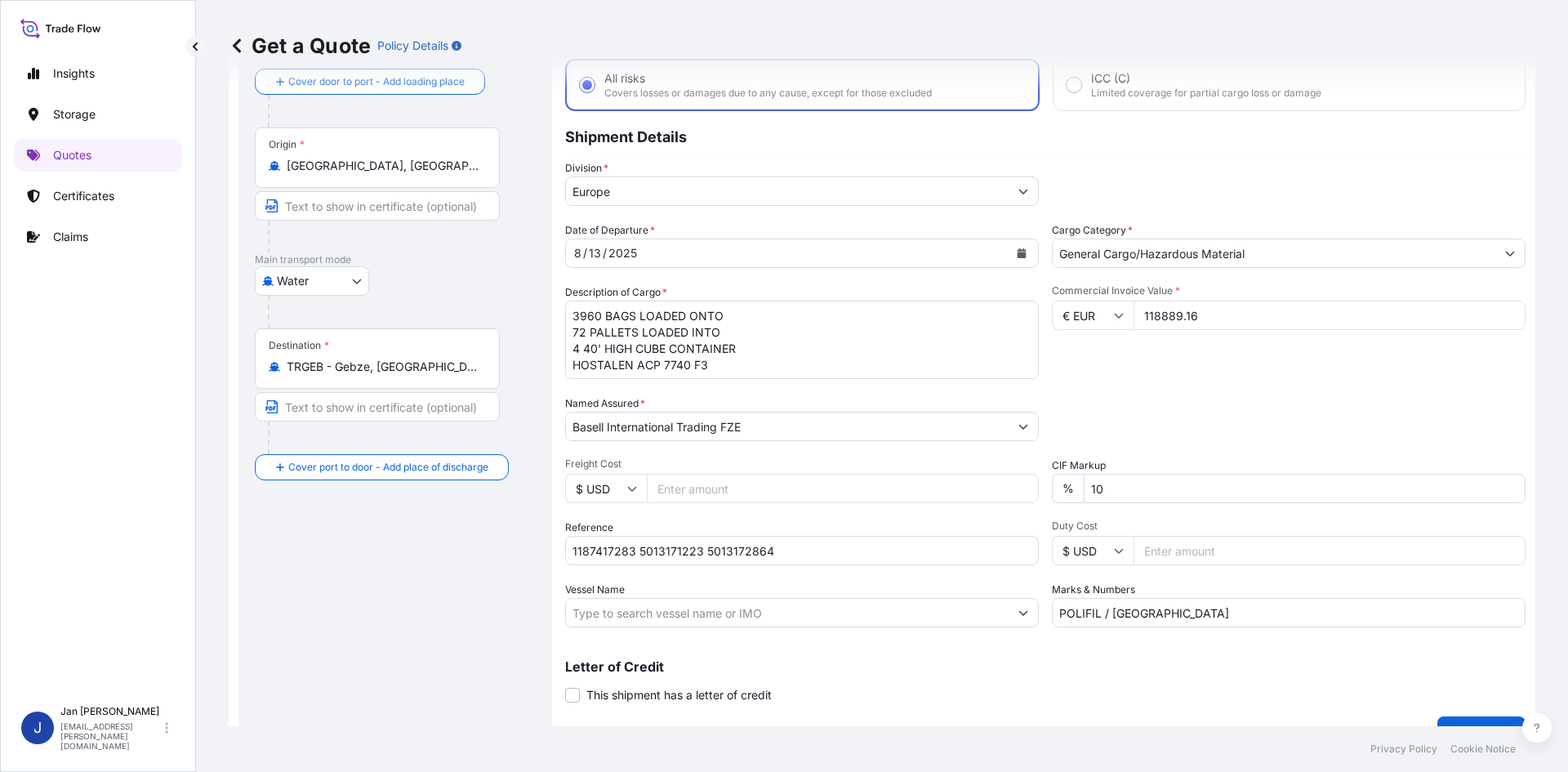
scroll to position [124, 0]
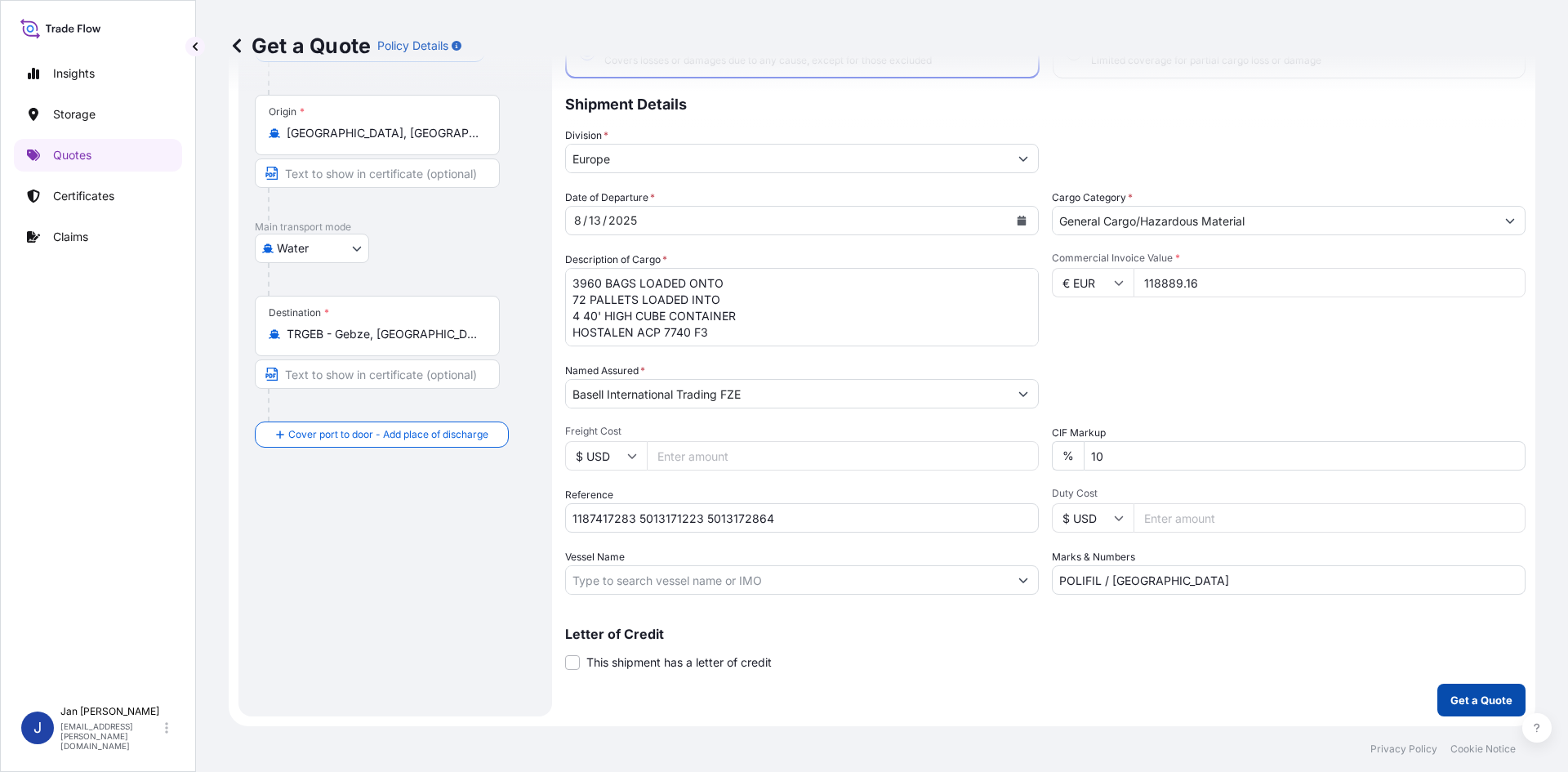
click at [1453, 684] on button "Get a Quote" at bounding box center [1481, 700] width 89 height 33
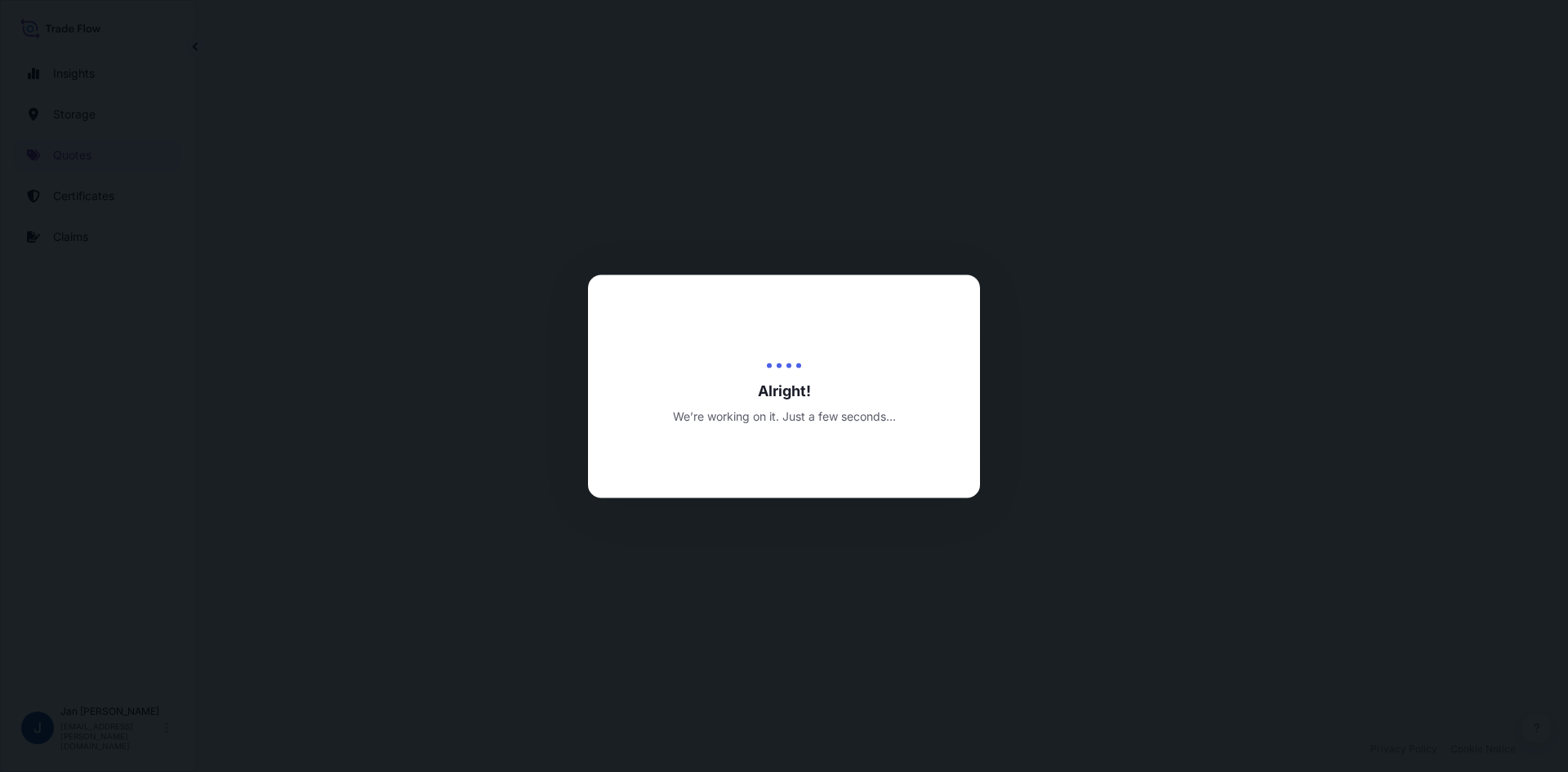
select select "Water"
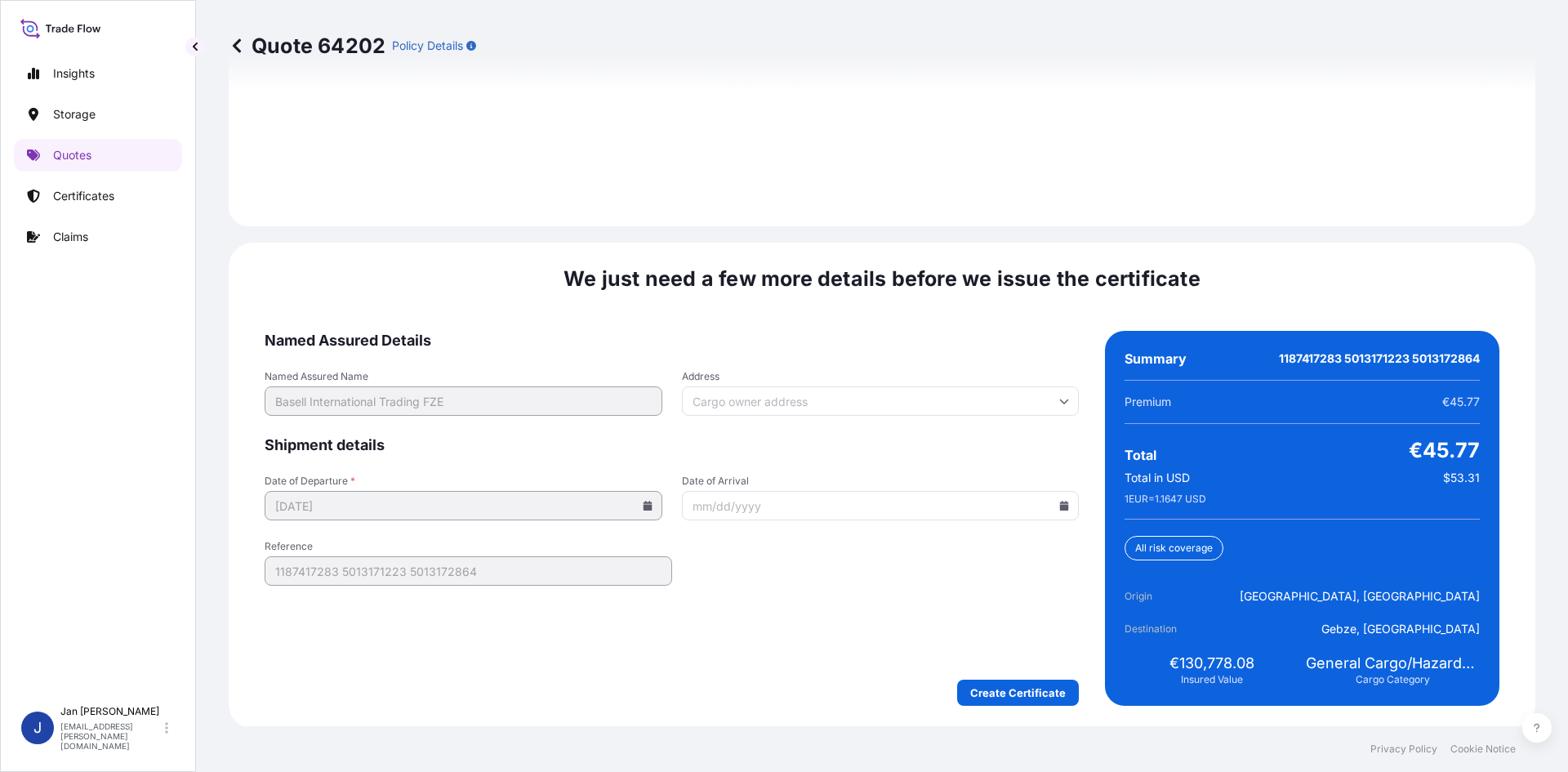
scroll to position [2343, 0]
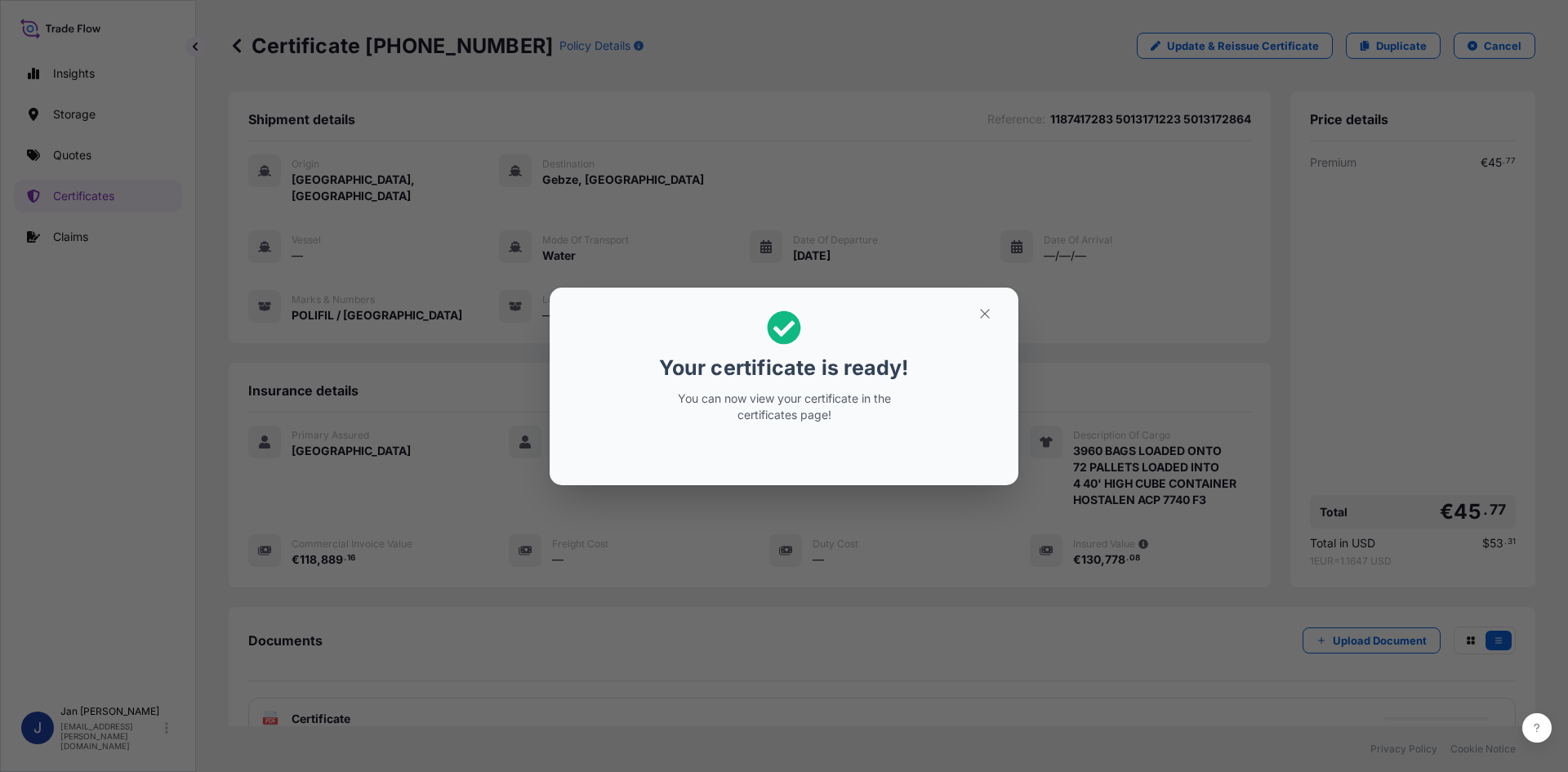
click at [951, 568] on div "Your certificate is ready! You can now view your certificate in the certificate…" at bounding box center [784, 386] width 1568 height 772
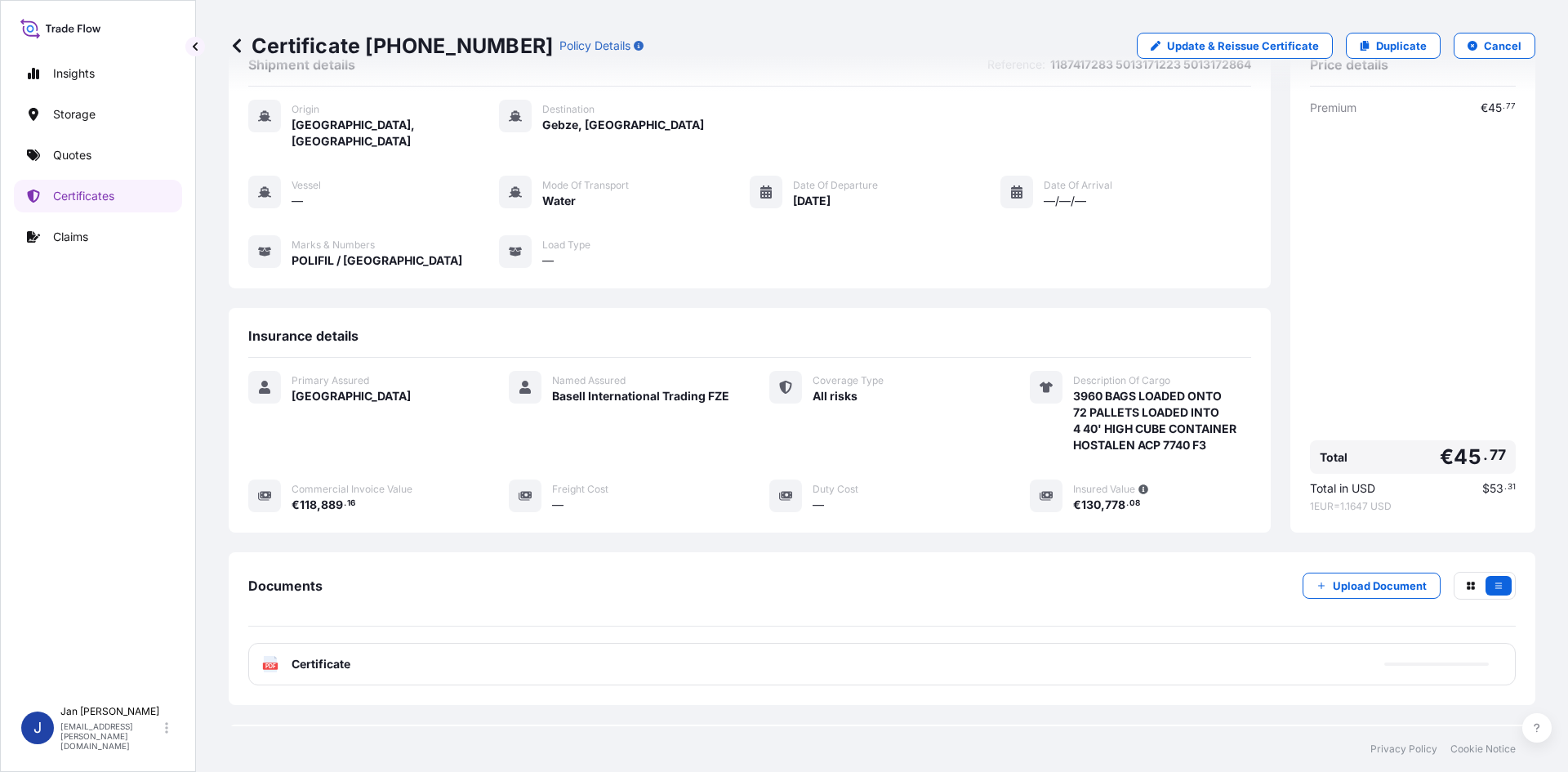
scroll to position [119, 0]
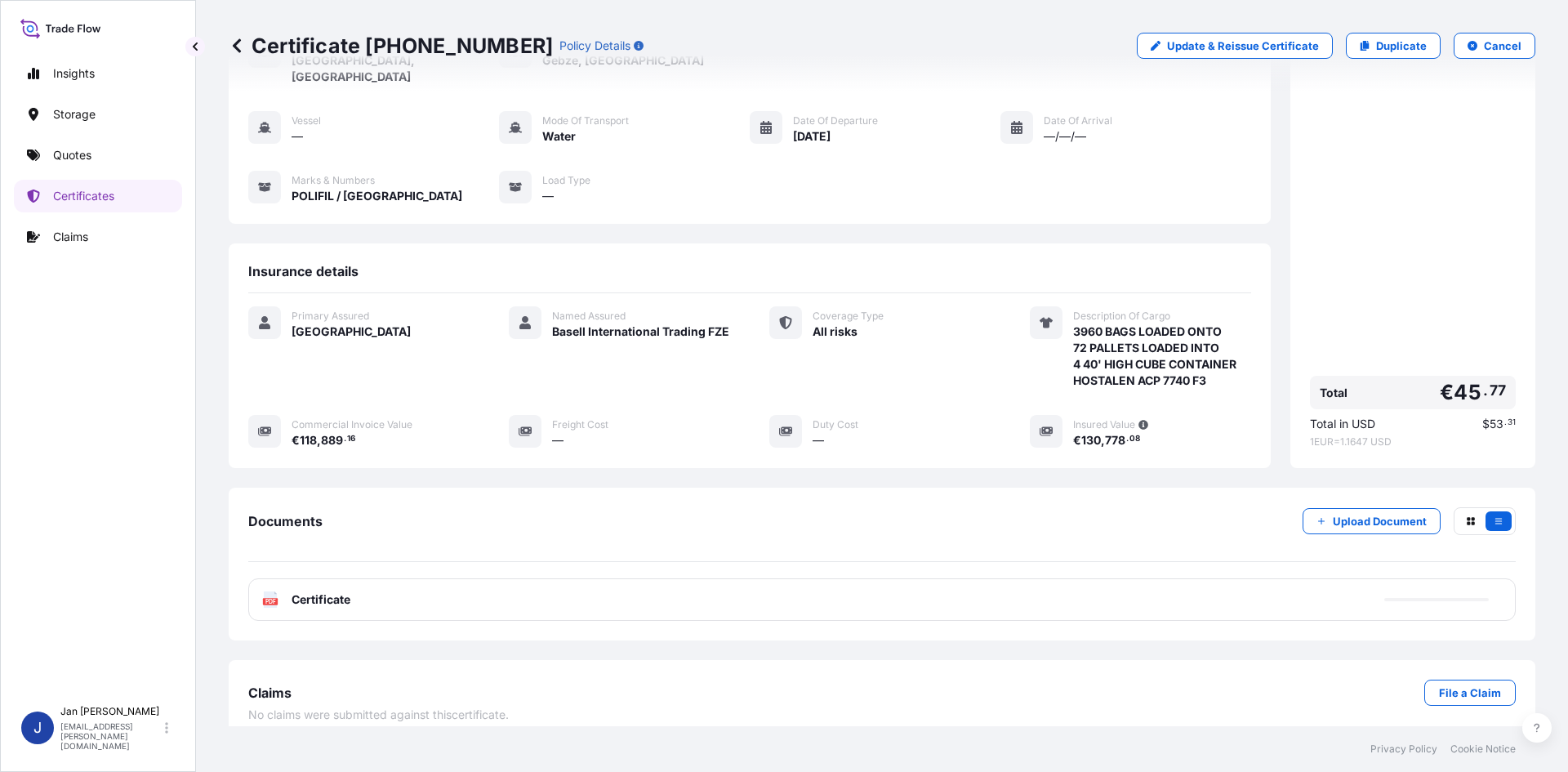
click at [353, 581] on div "PDF Certificate" at bounding box center [883, 599] width 1268 height 42
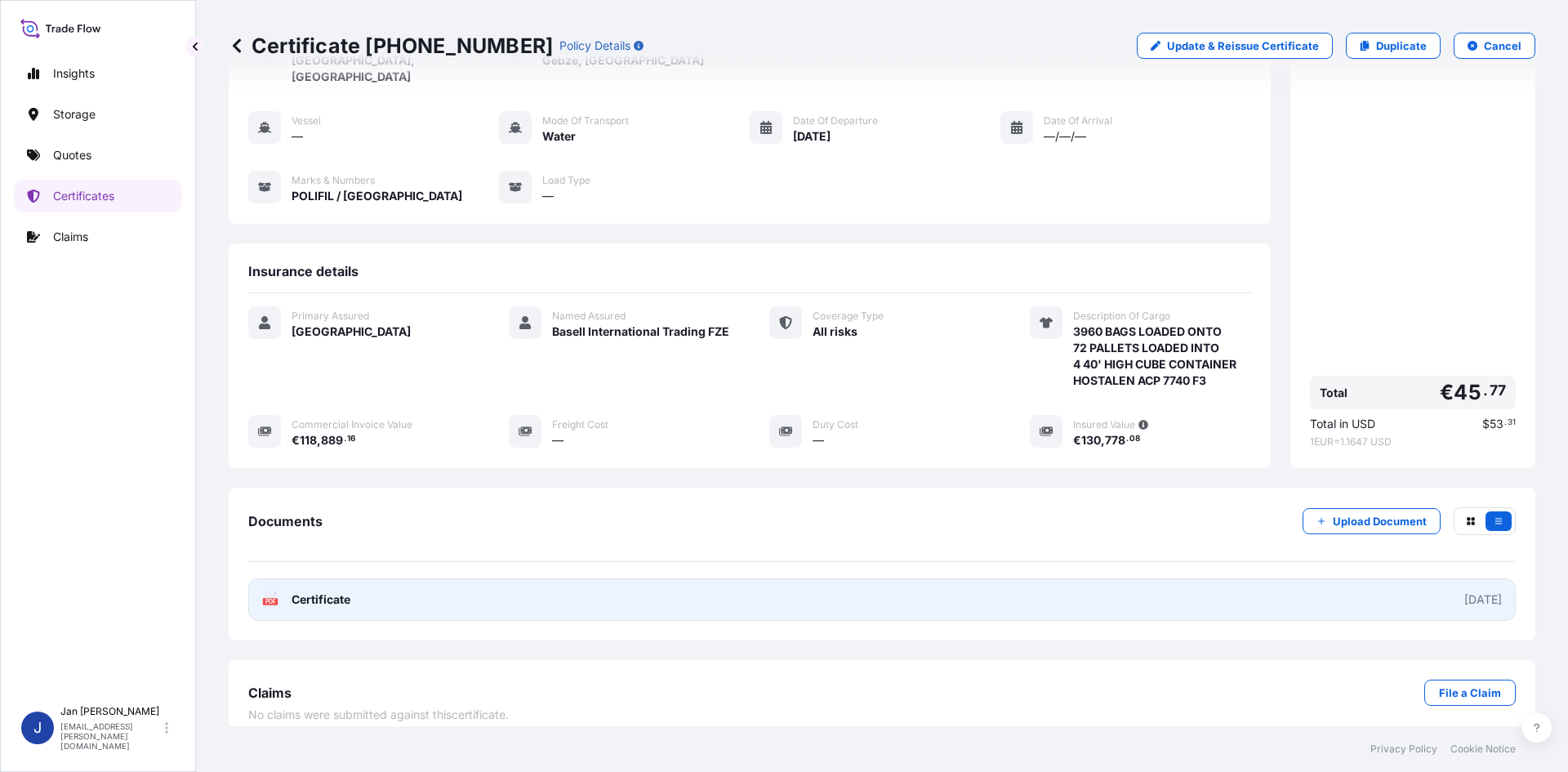
click at [353, 582] on link "PDF Certificate [DATE]" at bounding box center [883, 599] width 1268 height 42
